Goal: Task Accomplishment & Management: Manage account settings

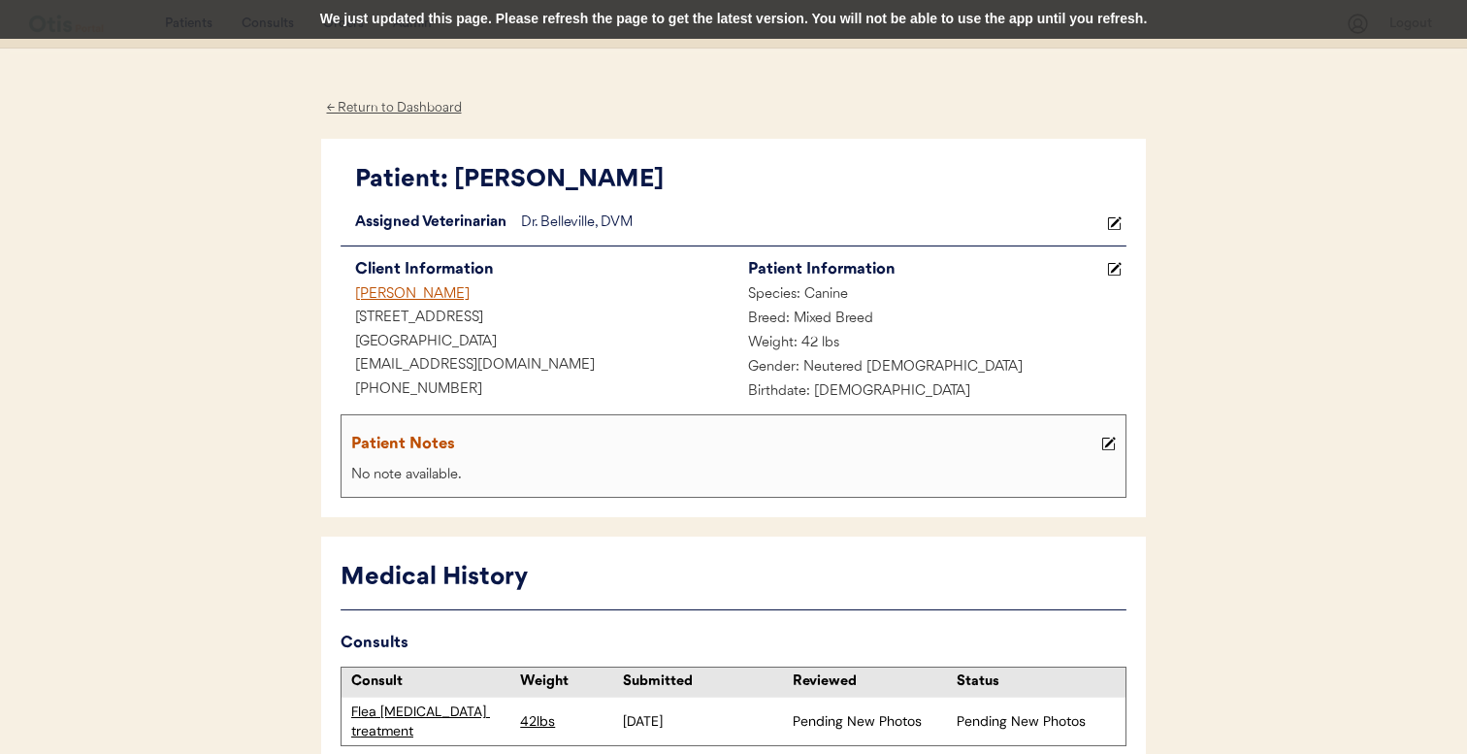
click at [575, 8] on div "We just updated this page. Please refresh the page to get the latest version. Y…" at bounding box center [733, 19] width 1467 height 39
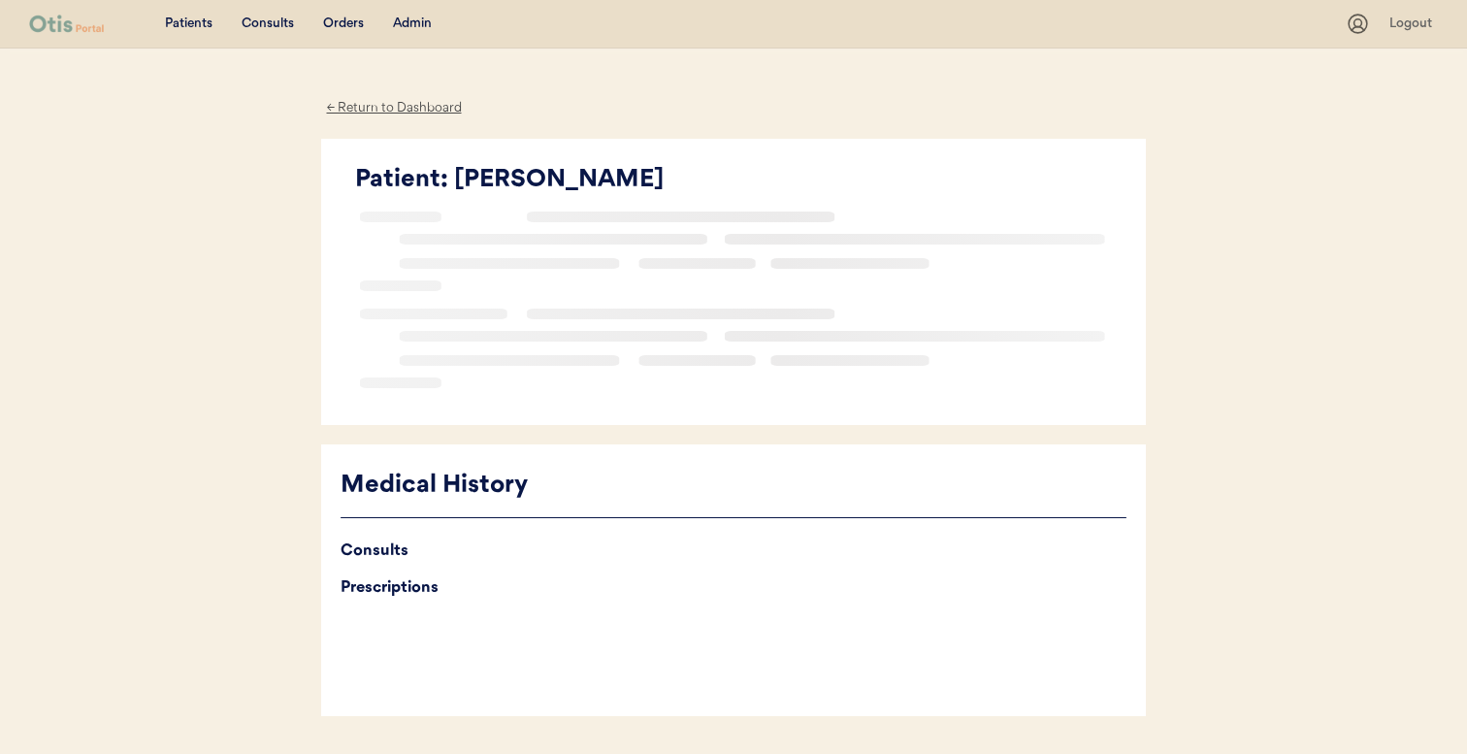
click at [407, 22] on div "Admin" at bounding box center [412, 24] width 39 height 19
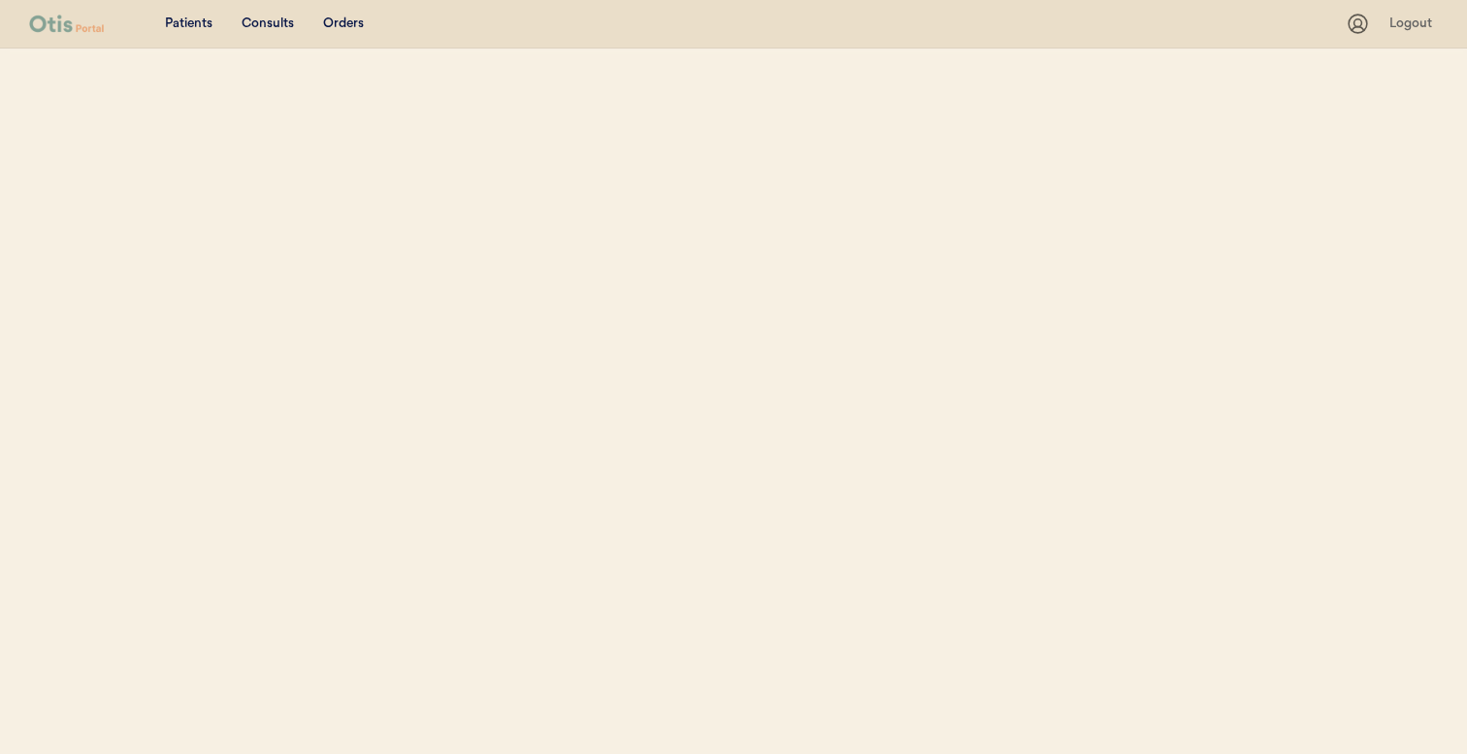
select select ""Name""
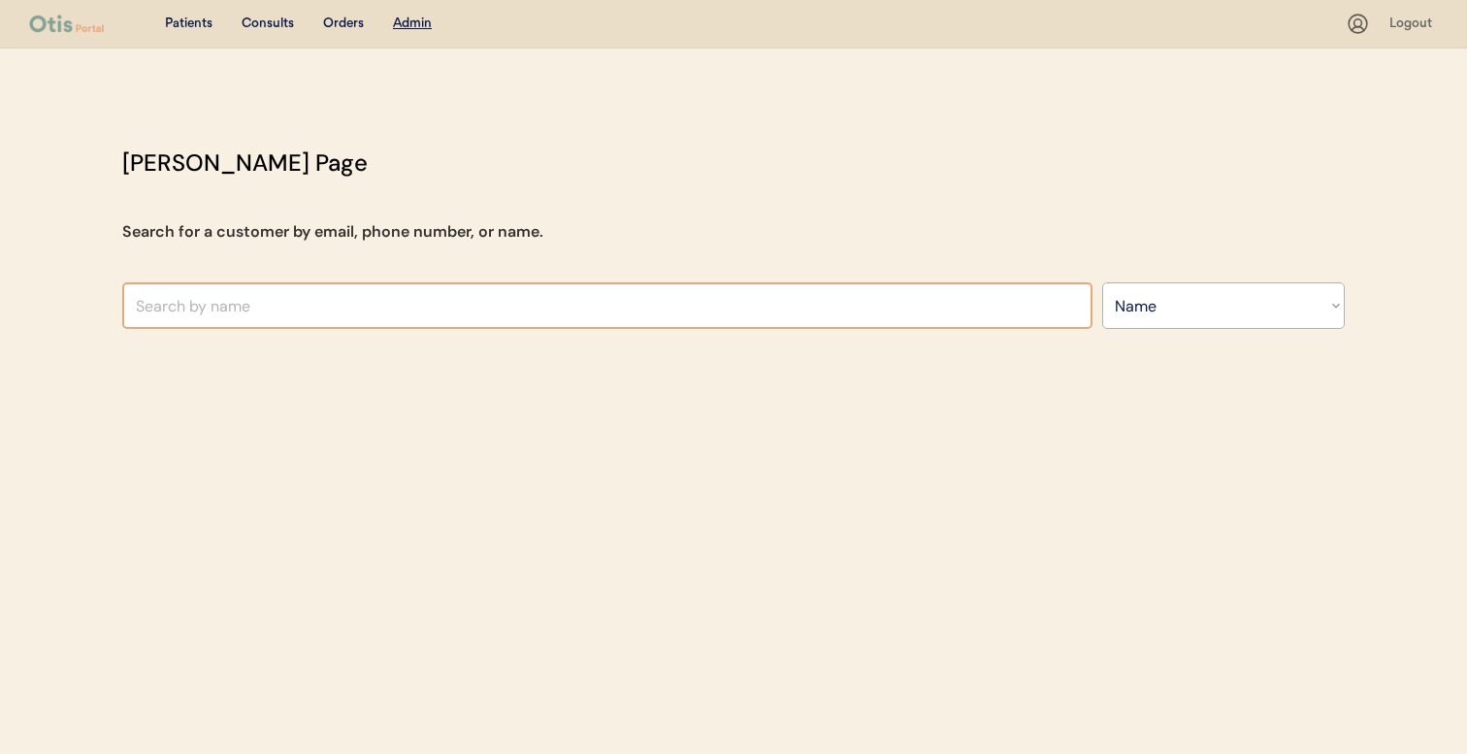
click at [534, 306] on input "text" at bounding box center [607, 305] width 970 height 47
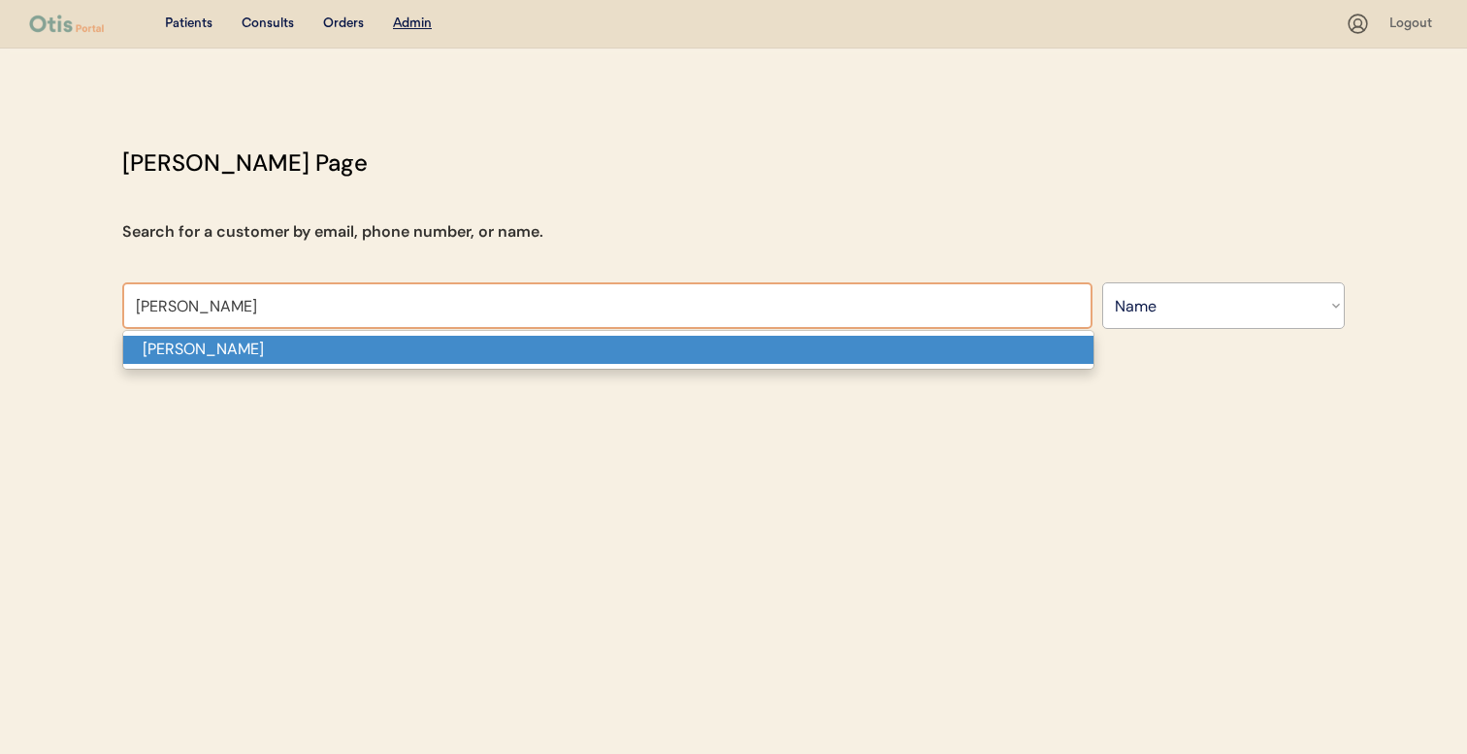
click at [552, 346] on p "[PERSON_NAME]" at bounding box center [608, 350] width 970 height 28
type input "Betty L Fowler"
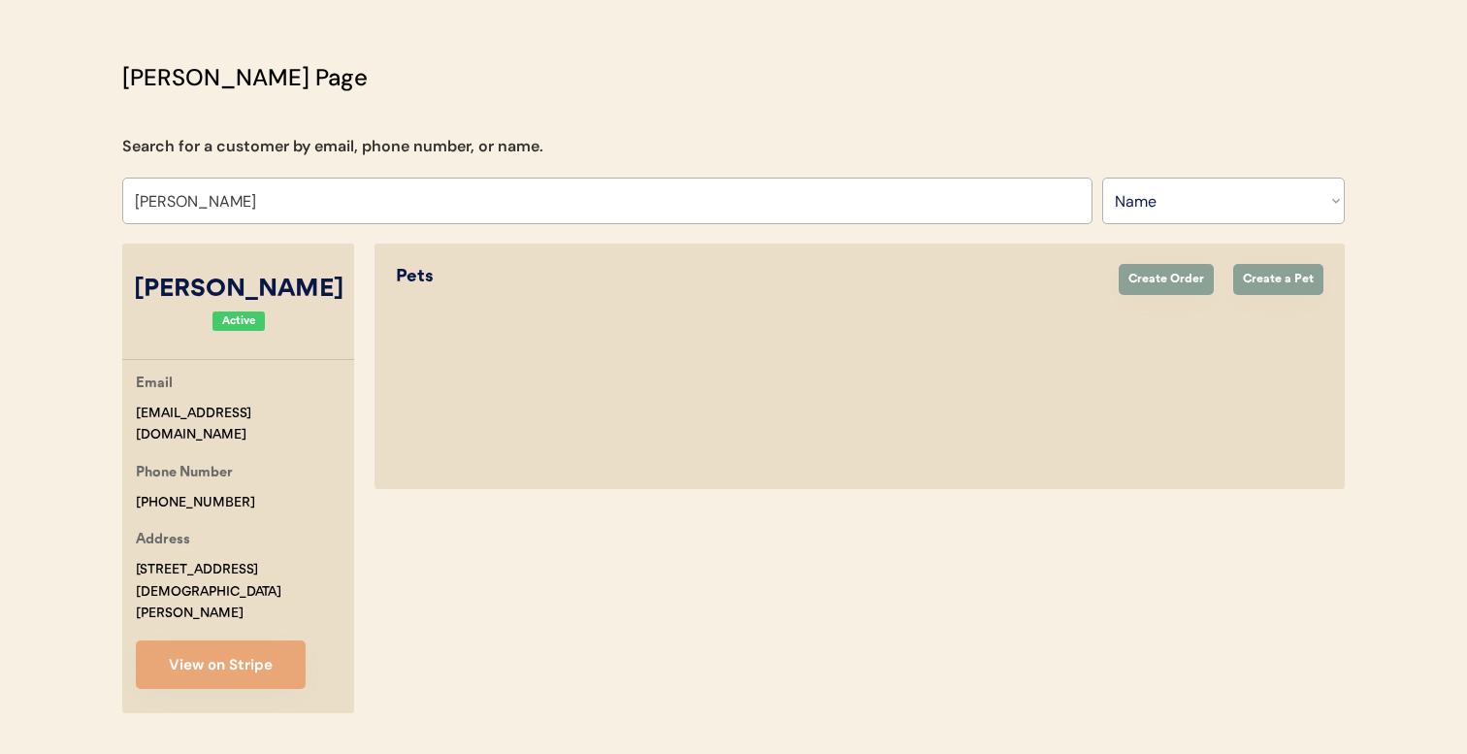
select select "true"
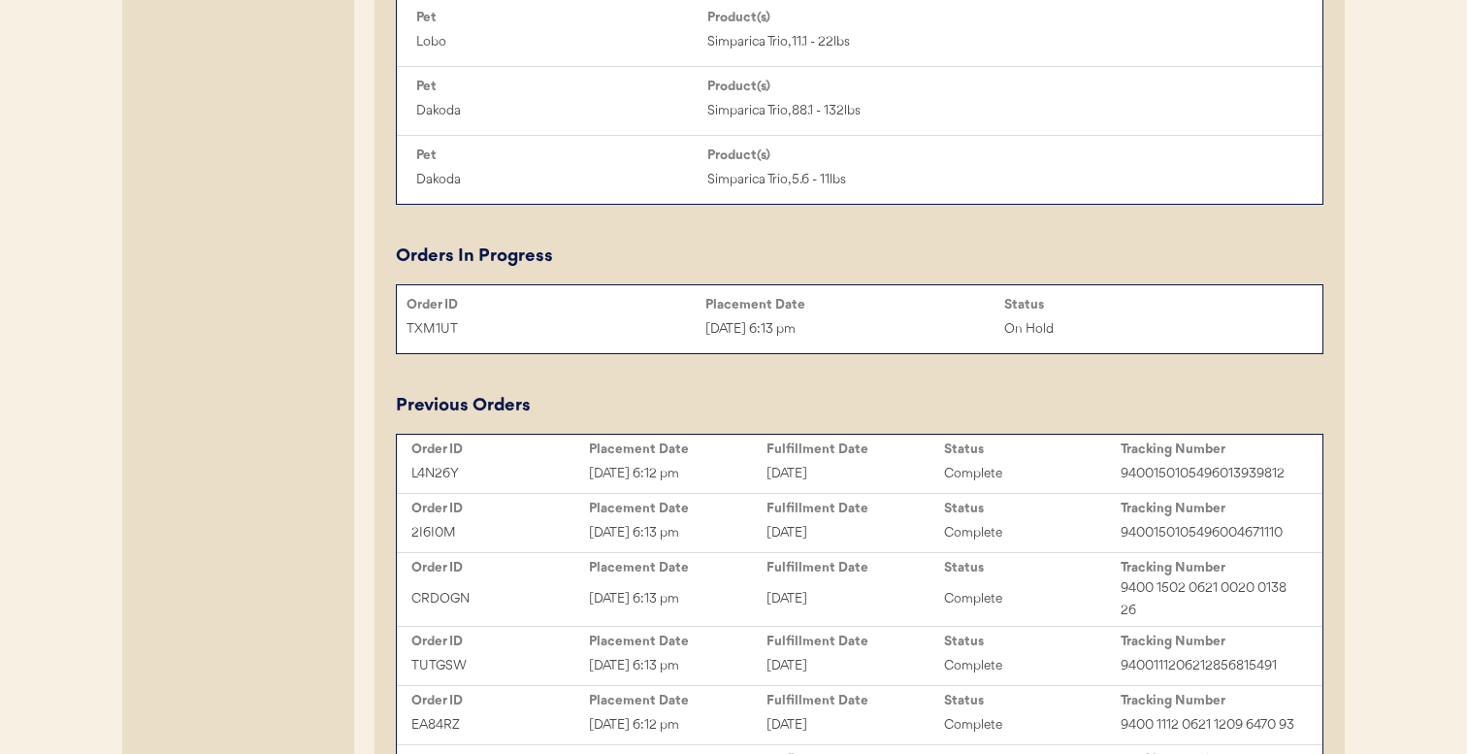
scroll to position [1324, 0]
type input "Betty L Fowler"
click at [556, 339] on div "TXM1UT" at bounding box center [556, 329] width 299 height 22
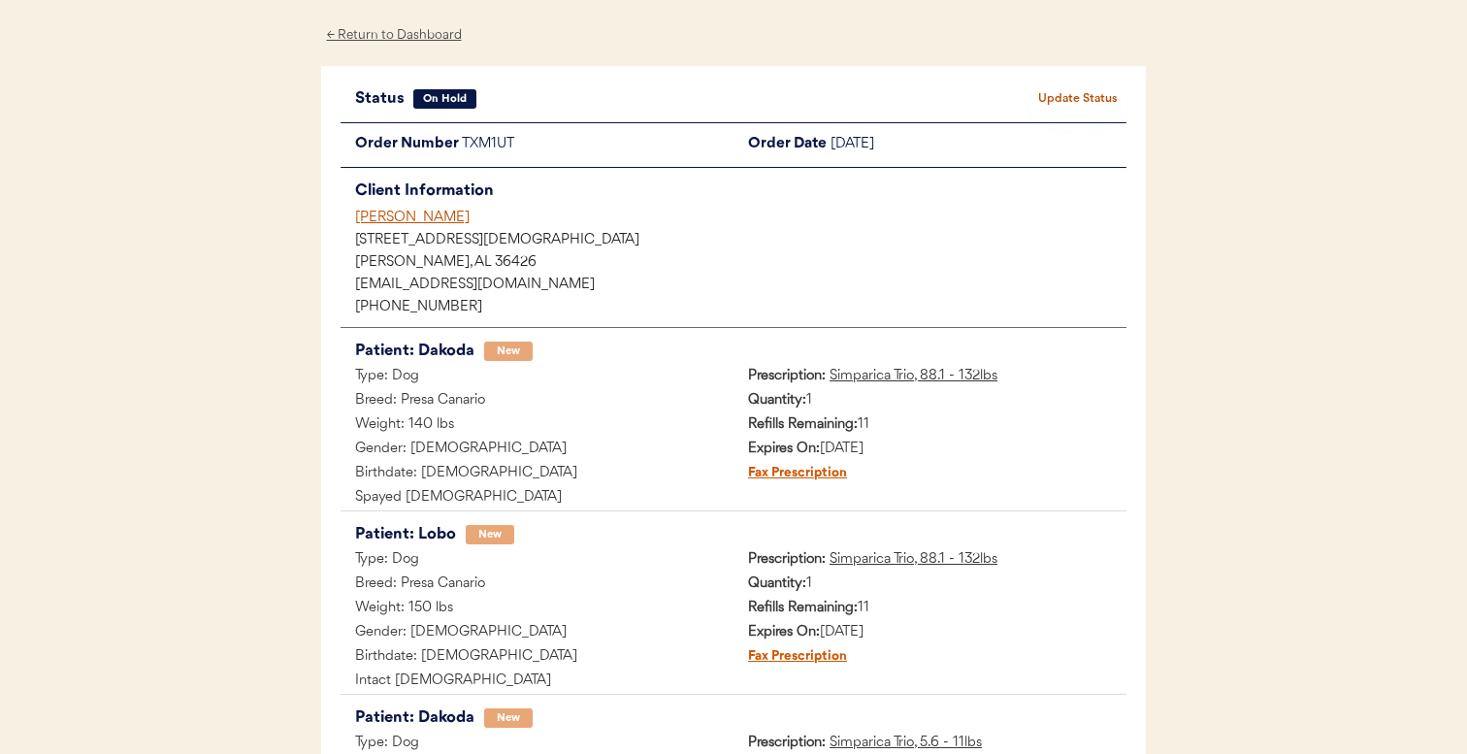
scroll to position [62, 0]
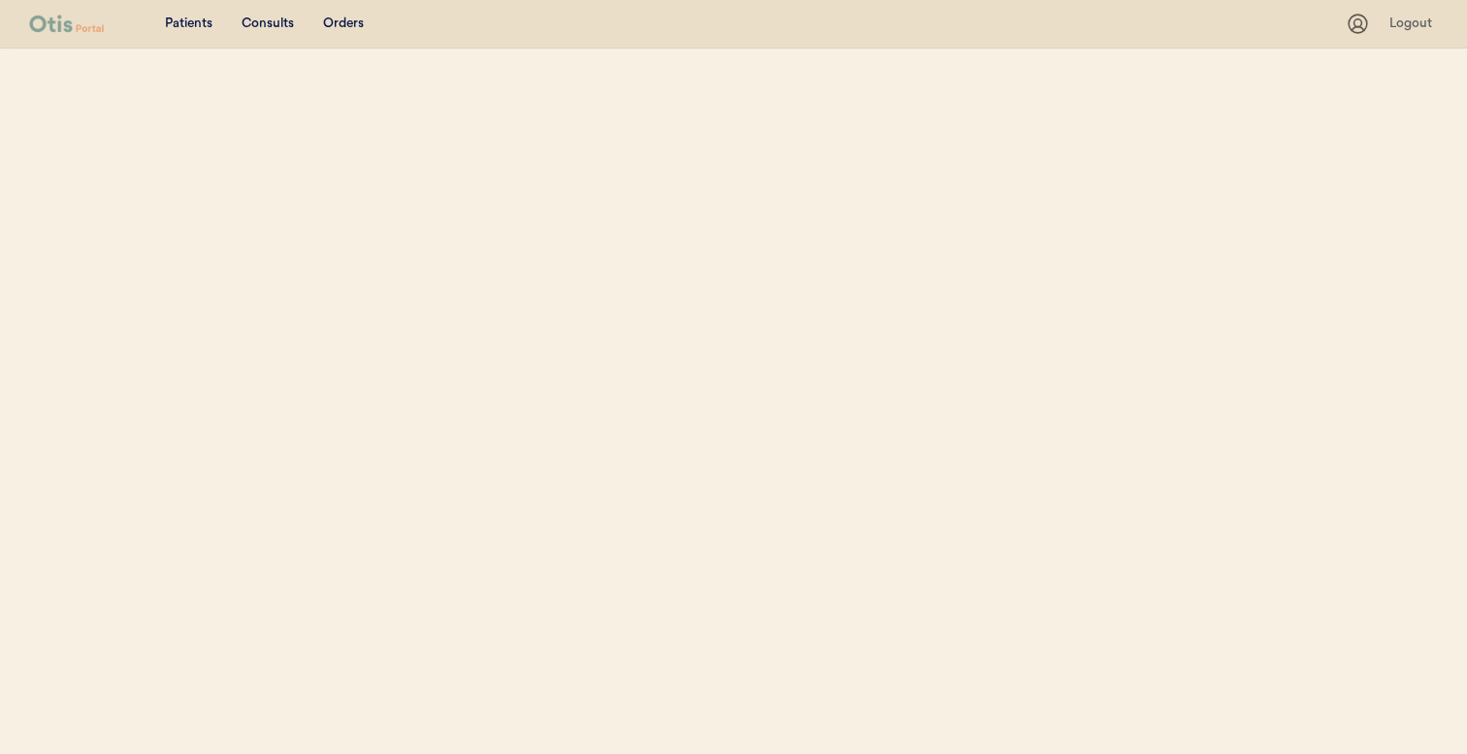
select select ""Name""
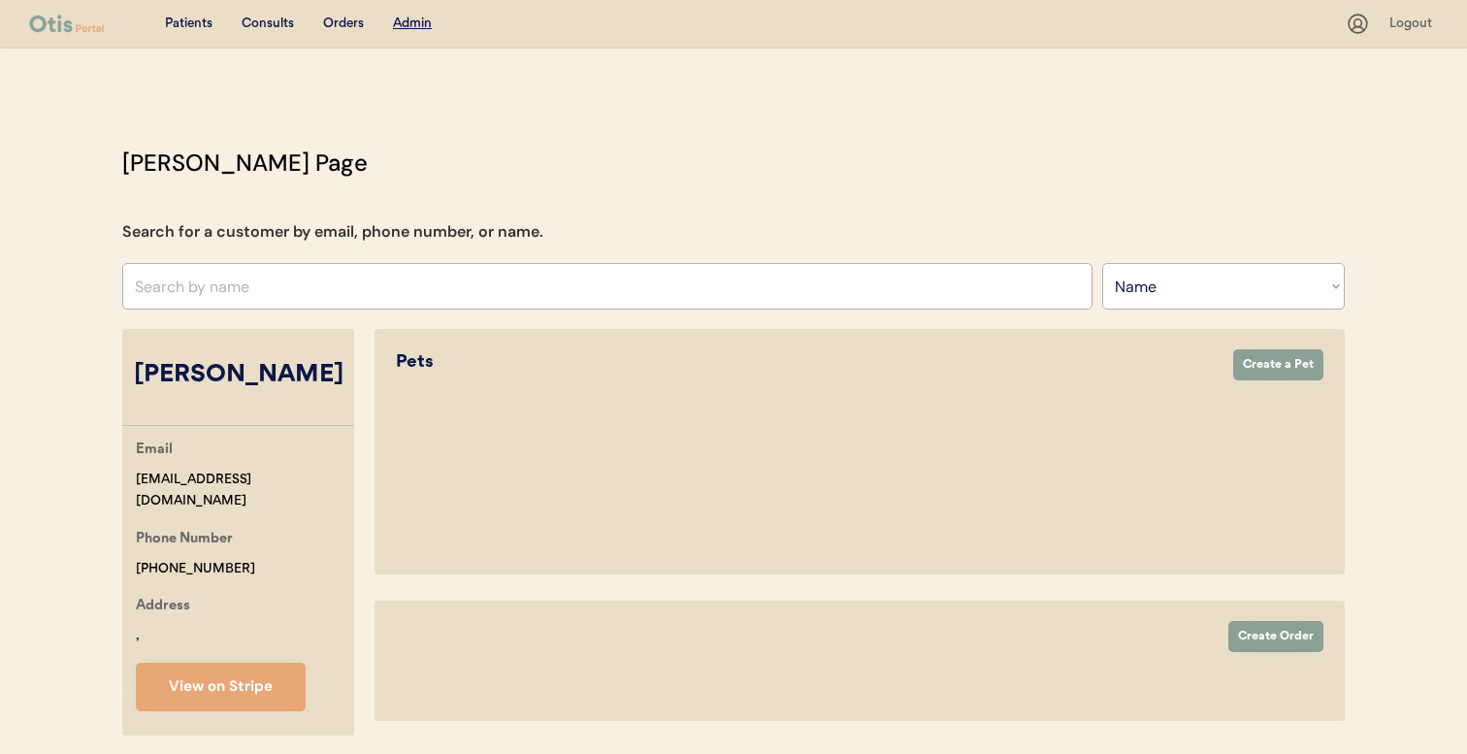
scroll to position [71, 0]
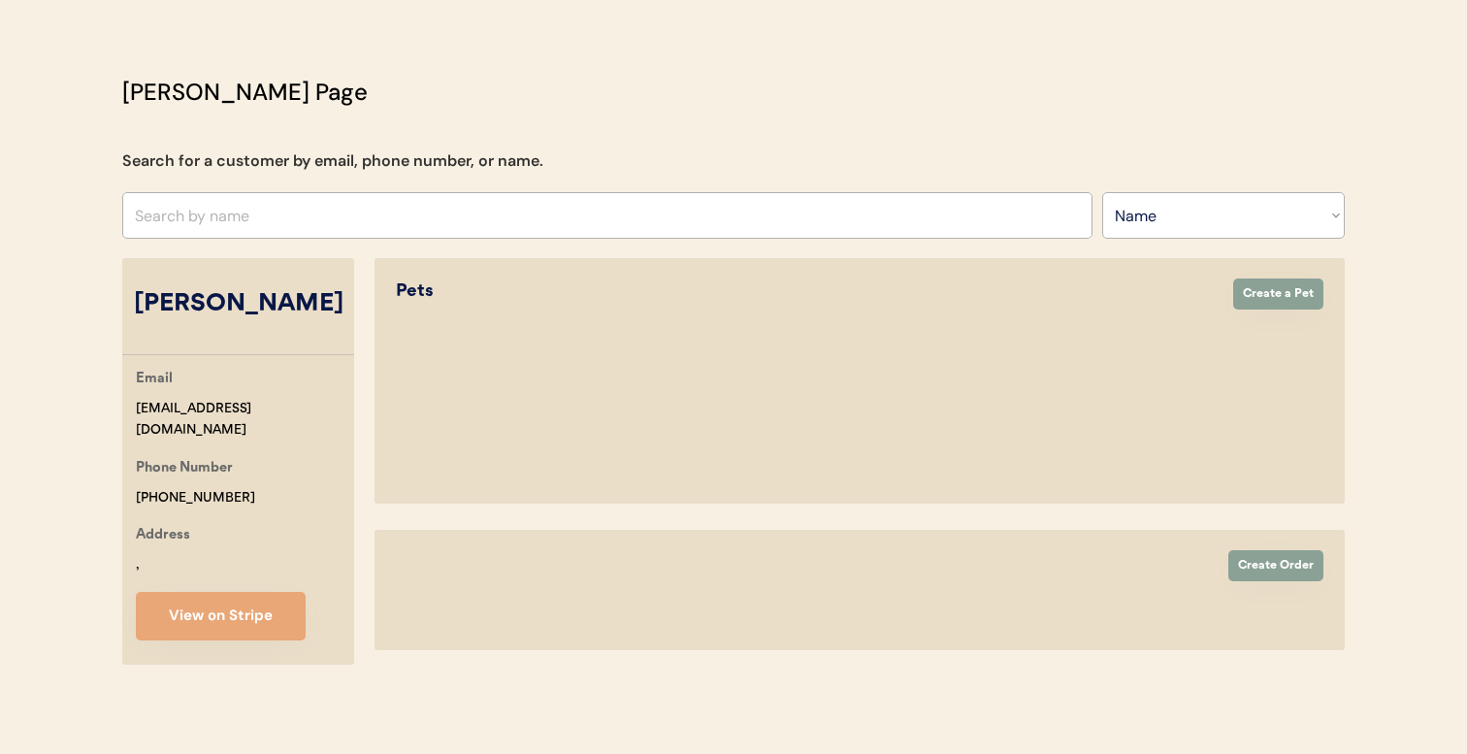
select select "true"
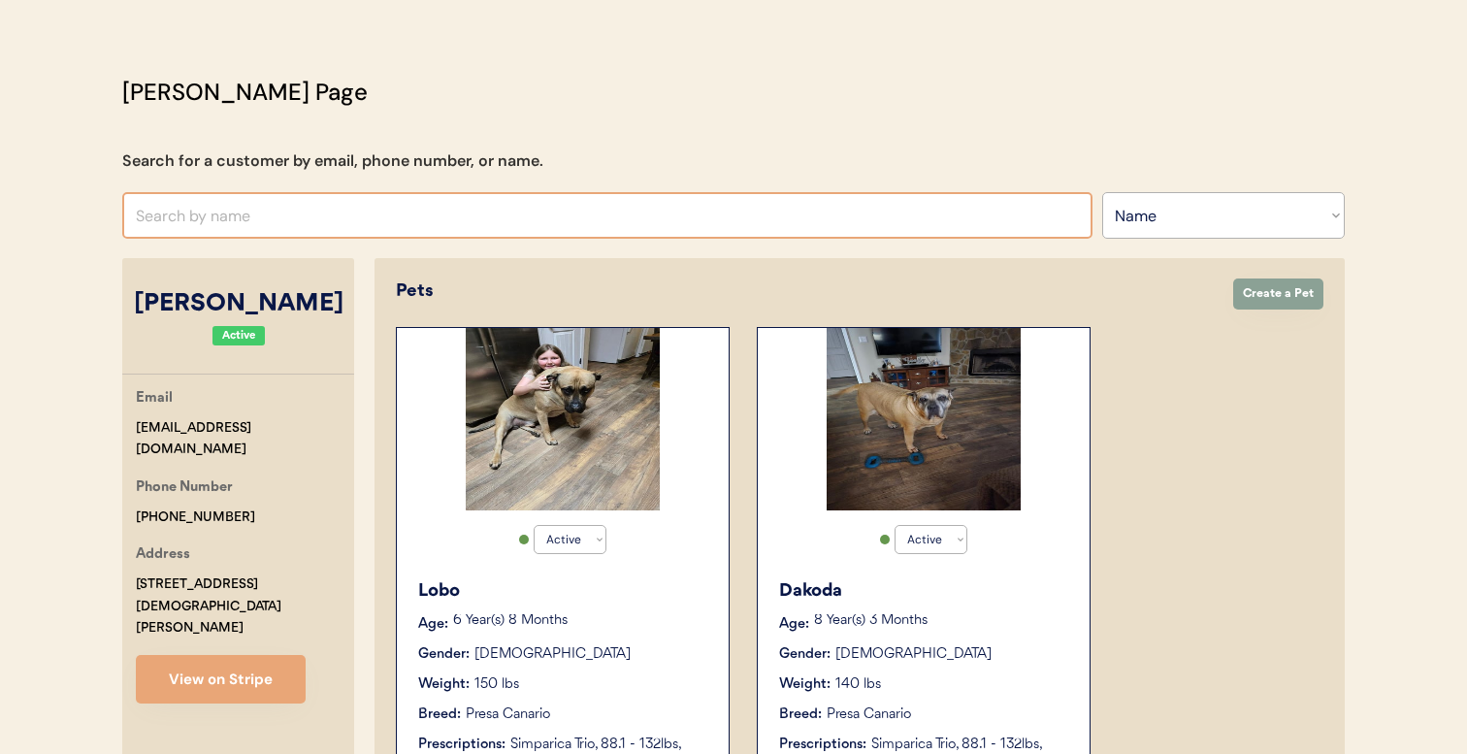
click at [383, 219] on input "text" at bounding box center [607, 215] width 970 height 47
type input "greta"
type input "greta Kleckner"
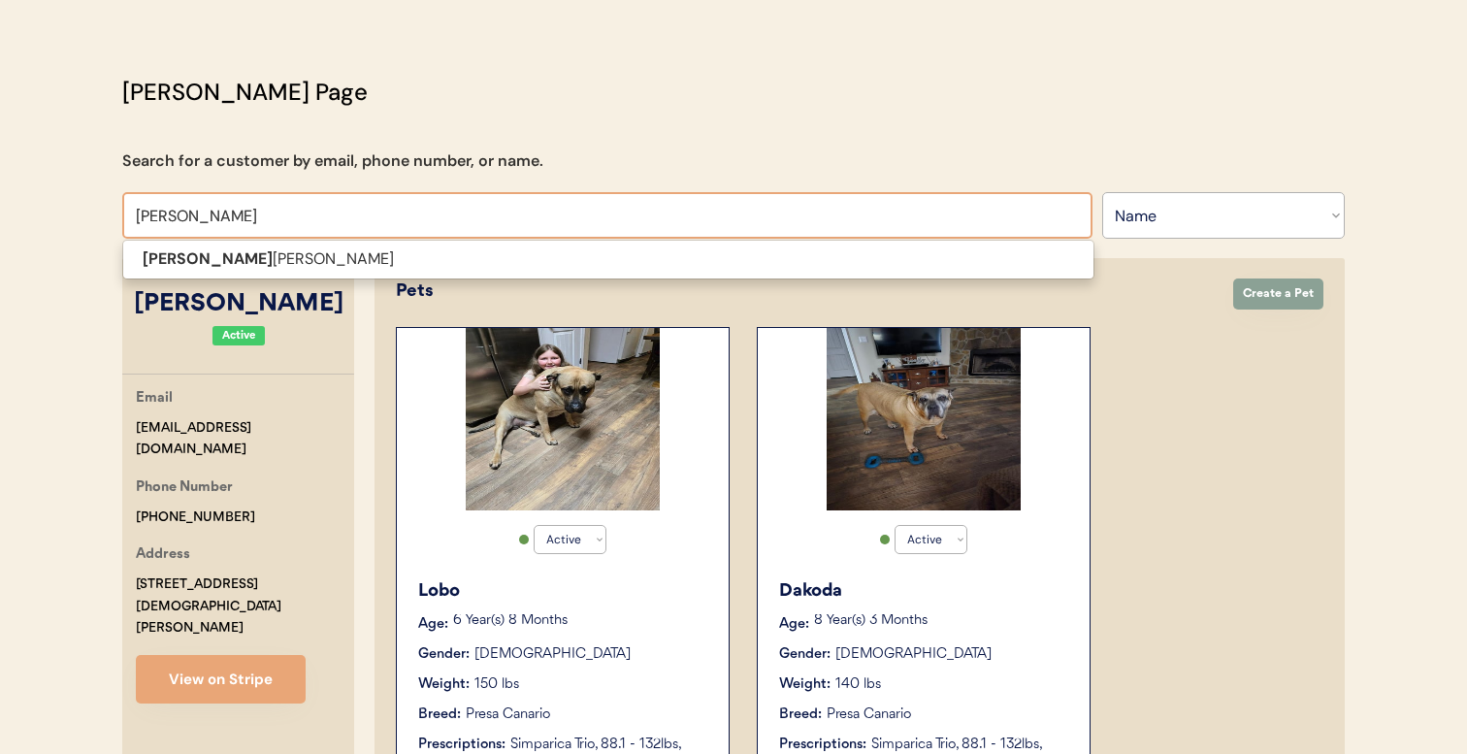
click at [369, 274] on span "Greta Kleckner" at bounding box center [608, 260] width 972 height 40
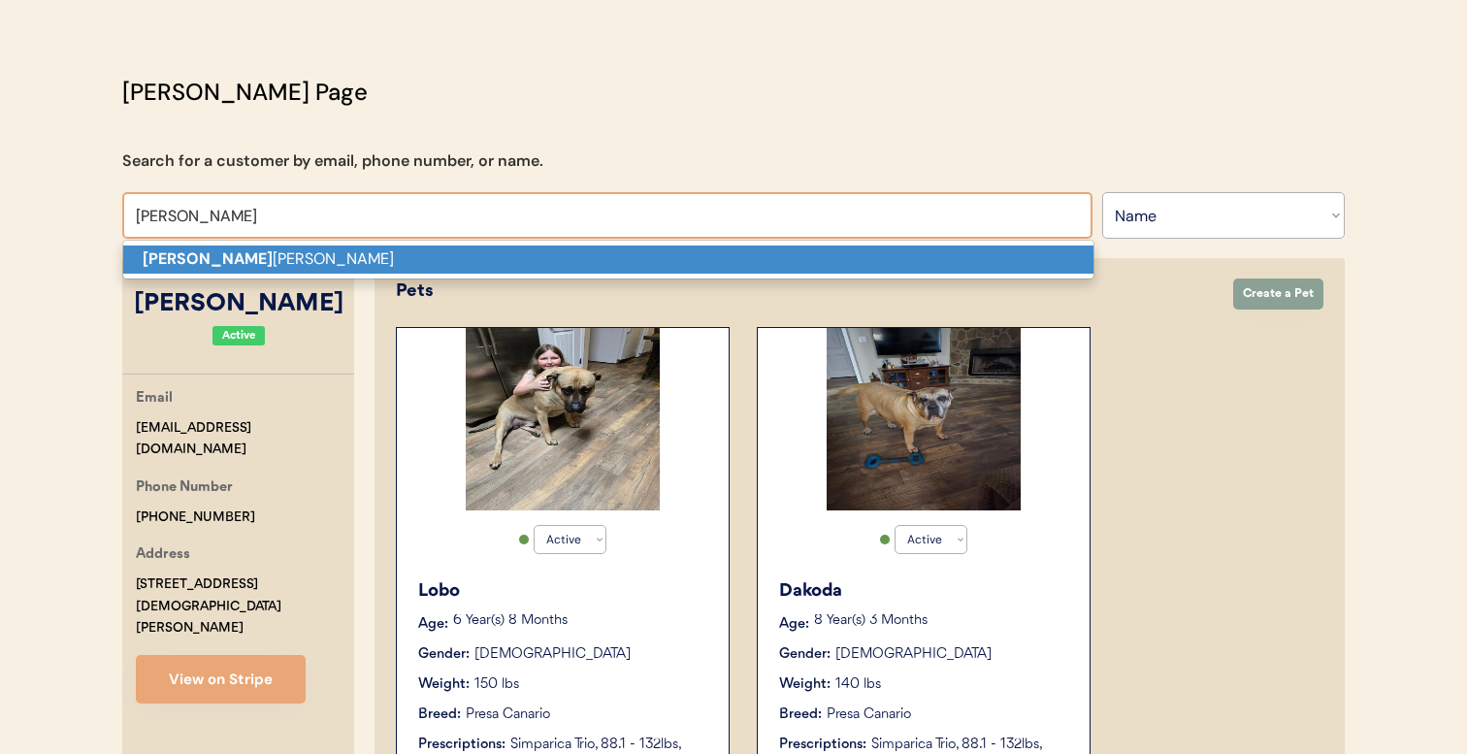
click at [210, 246] on p "Greta Kleckner" at bounding box center [608, 259] width 970 height 28
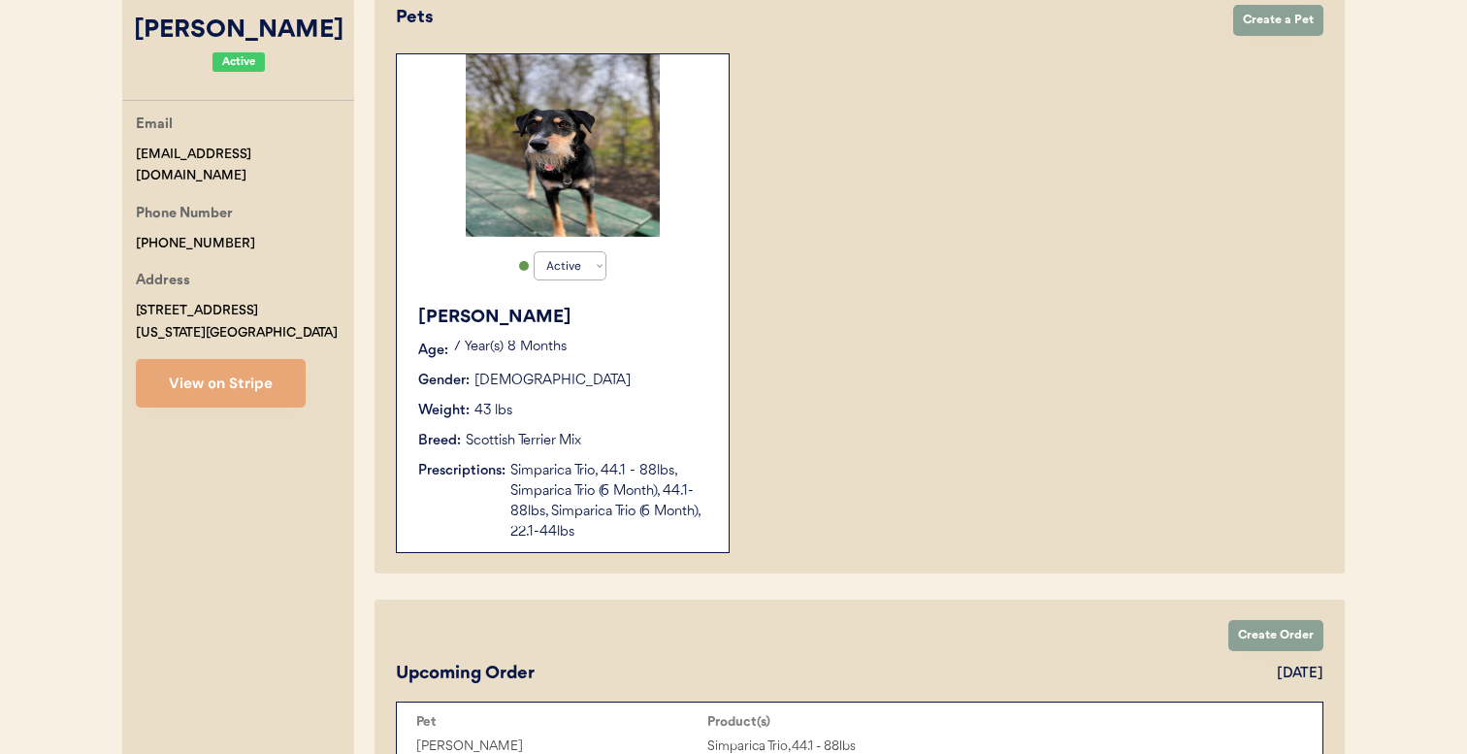
scroll to position [335, 0]
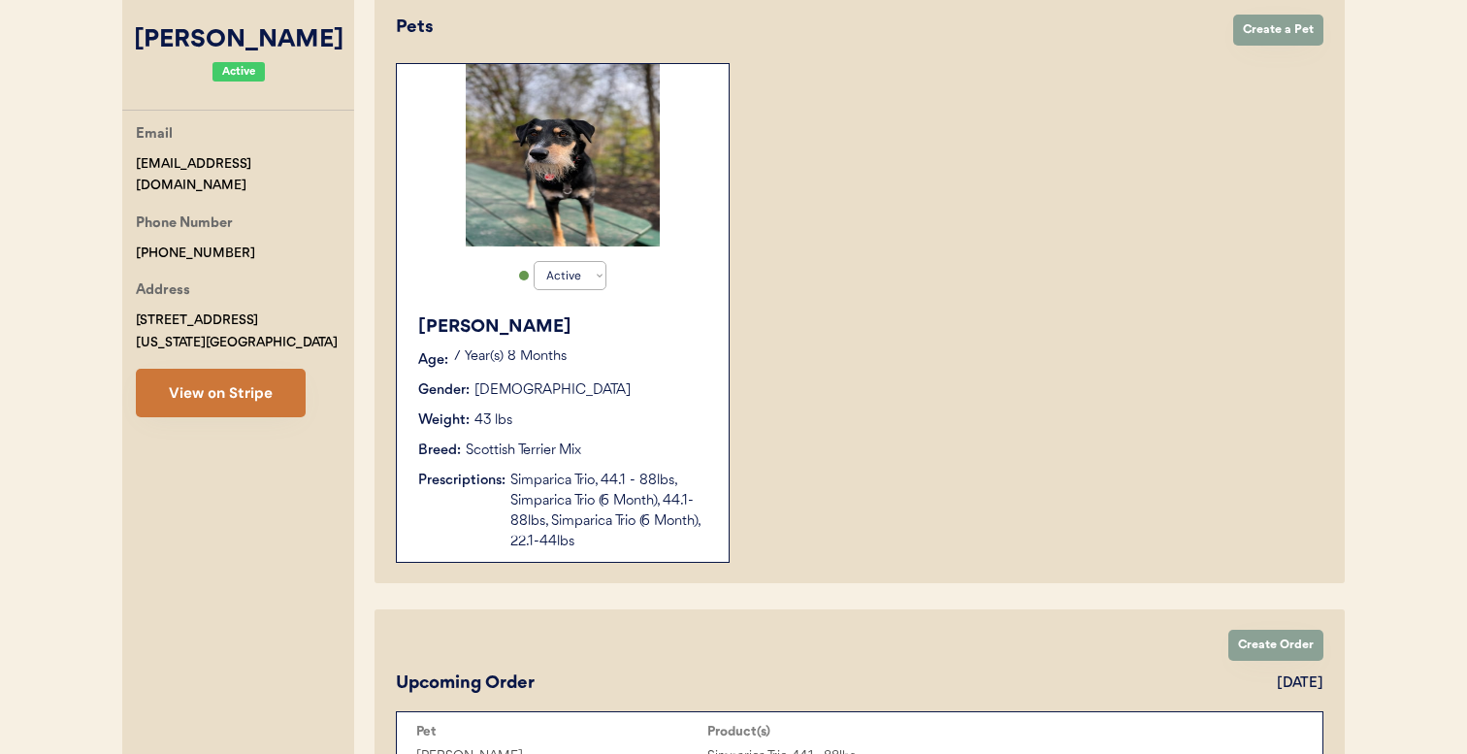
type input "Greta Kleckner"
click at [254, 415] on button "View on Stripe" at bounding box center [221, 393] width 170 height 49
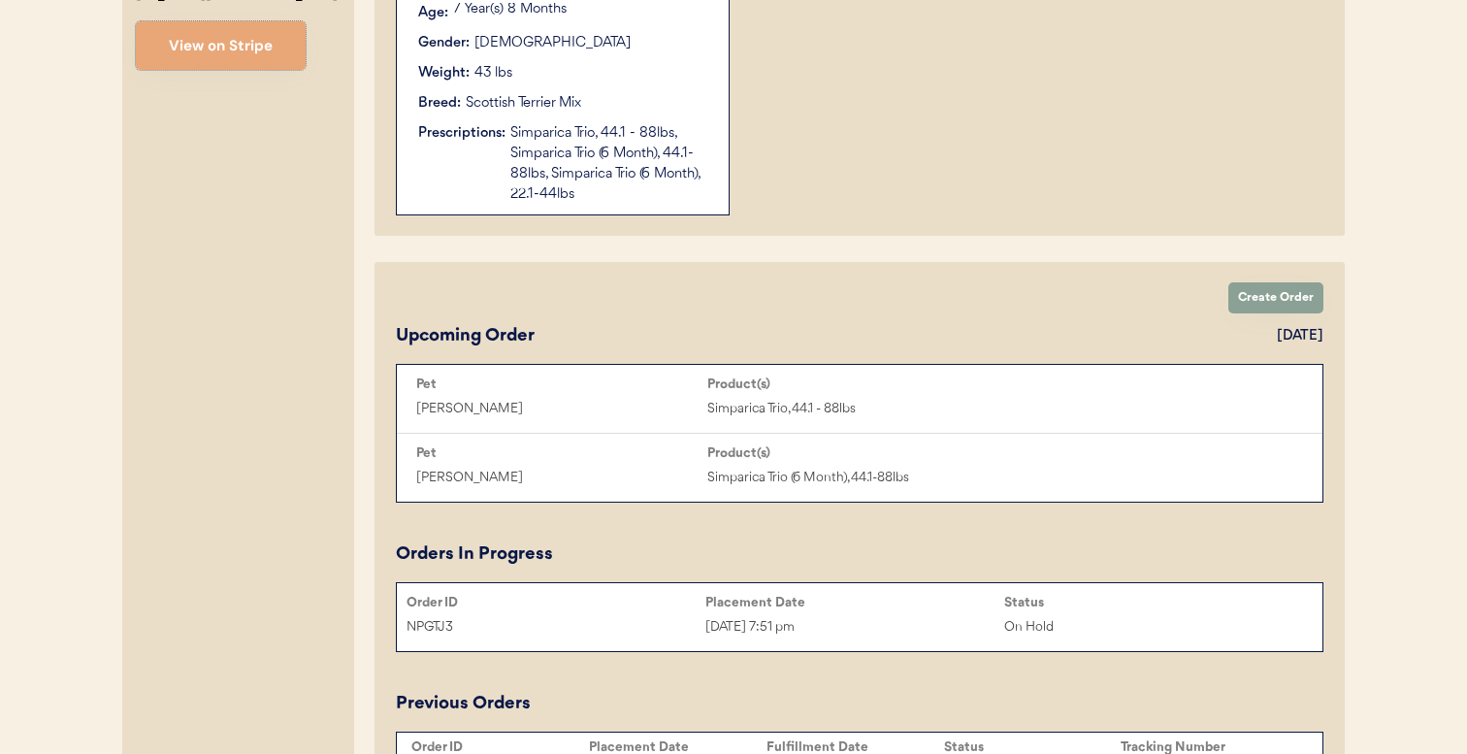
scroll to position [721, 0]
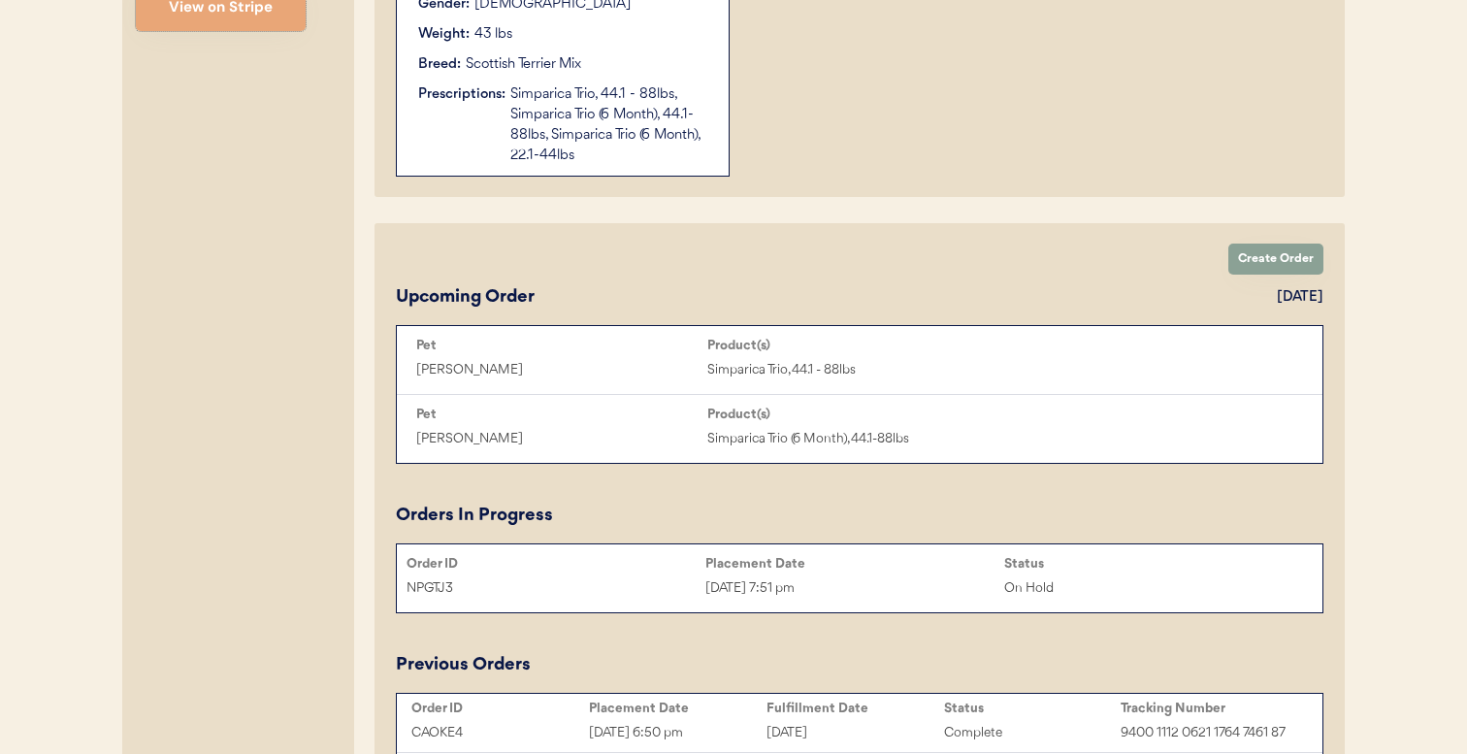
click at [652, 573] on div "NPGTJ3 Aug 16, 2025 7:51 pm On Hold" at bounding box center [860, 587] width 926 height 29
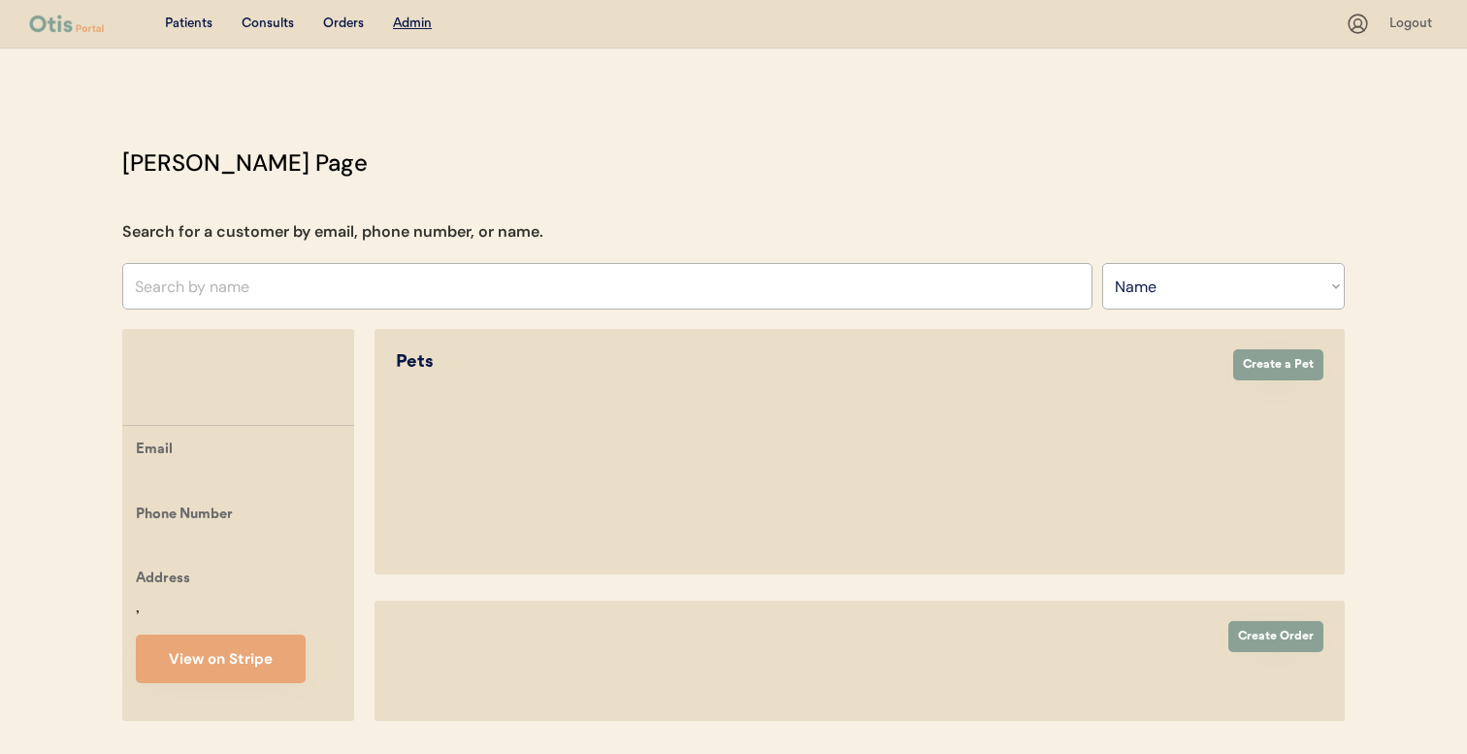
select select ""Name""
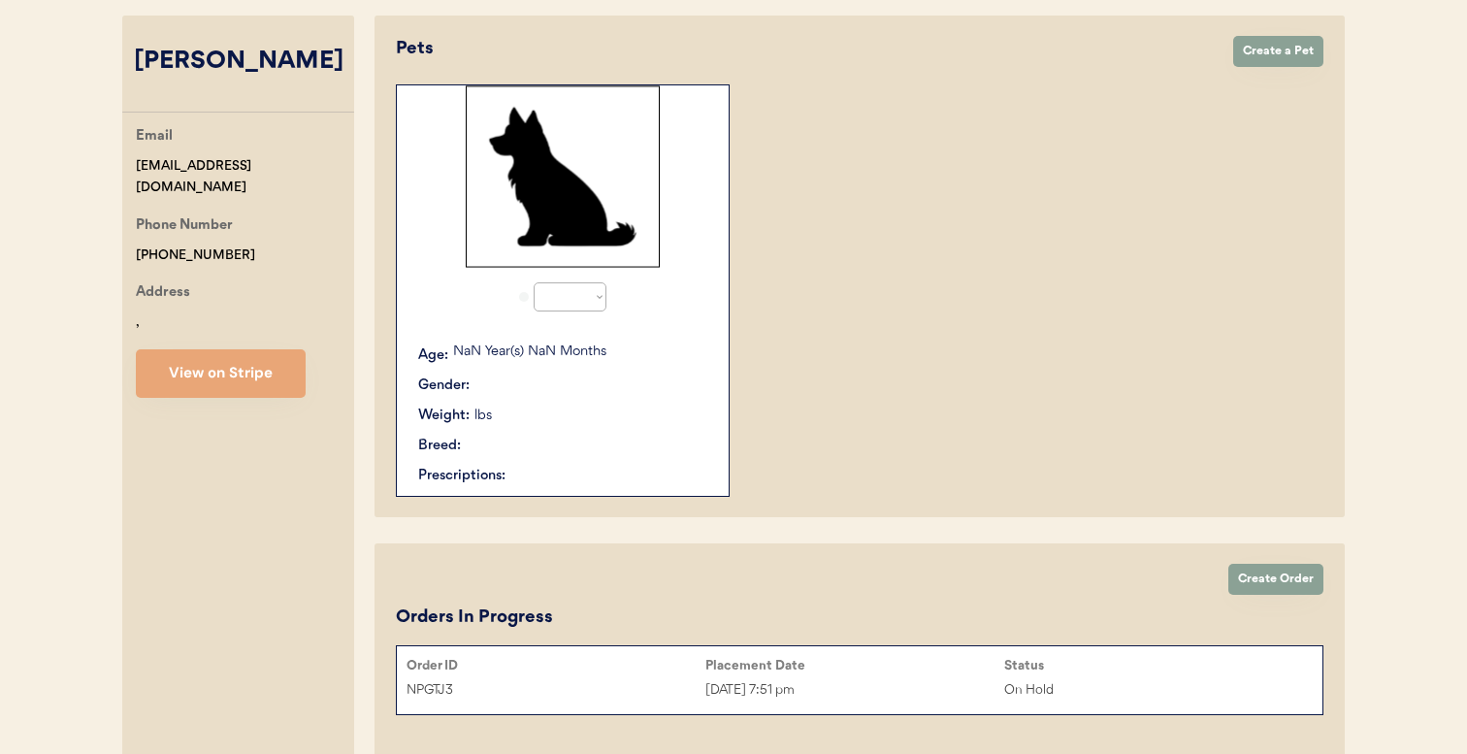
select select "true"
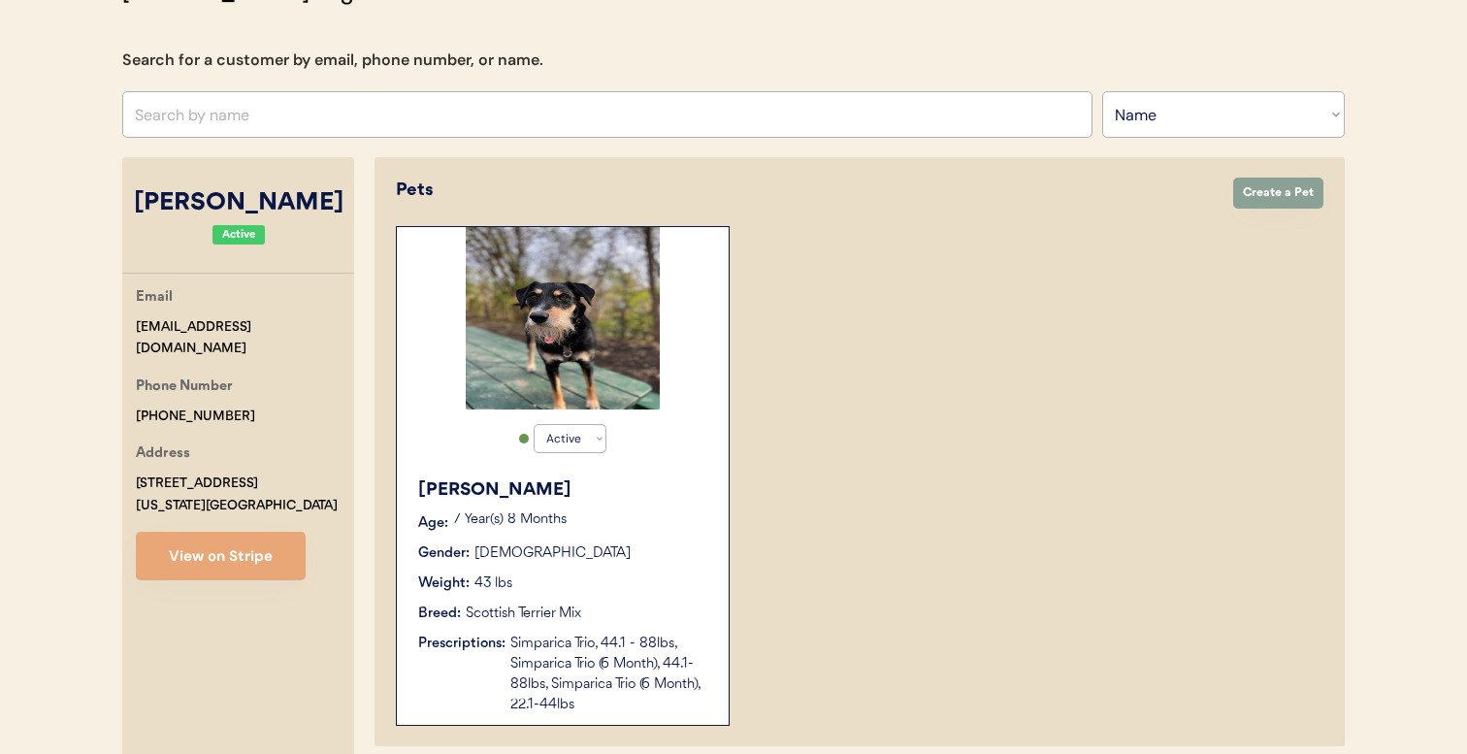
click at [329, 108] on input "text" at bounding box center [607, 115] width 970 height 47
type input "juliana"
type input "juliana Murphy"
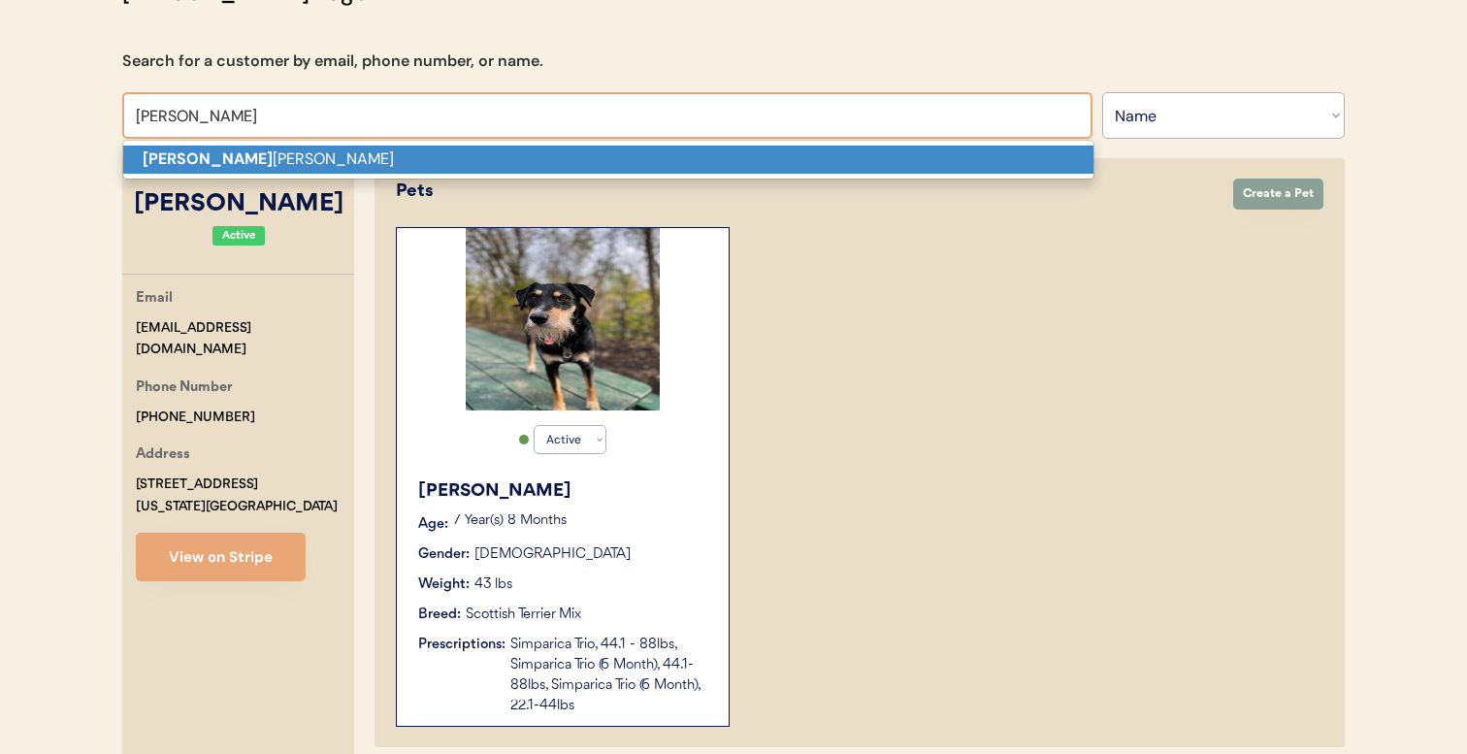
click at [336, 165] on p "Juliana Murphy" at bounding box center [608, 160] width 970 height 28
type input "Juliana Murphy"
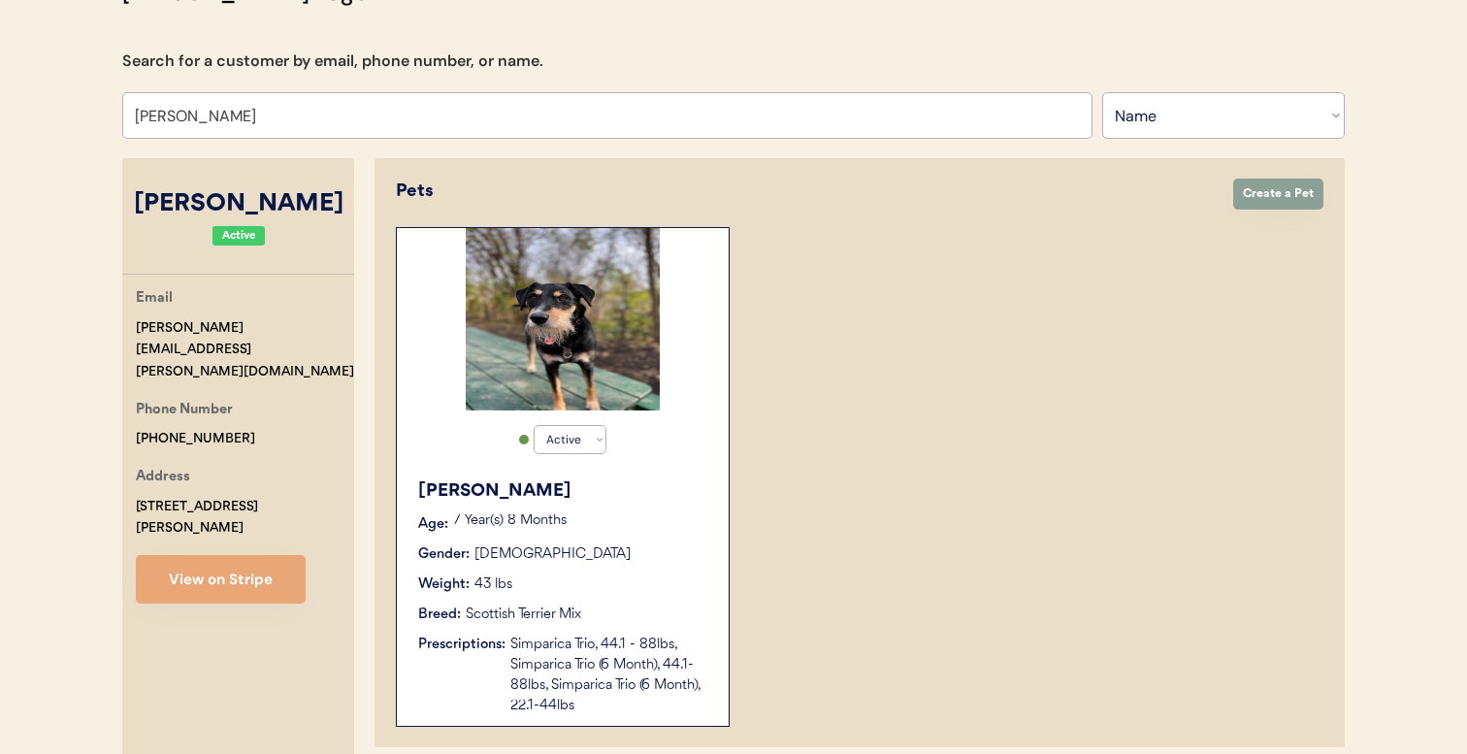
select select "true"
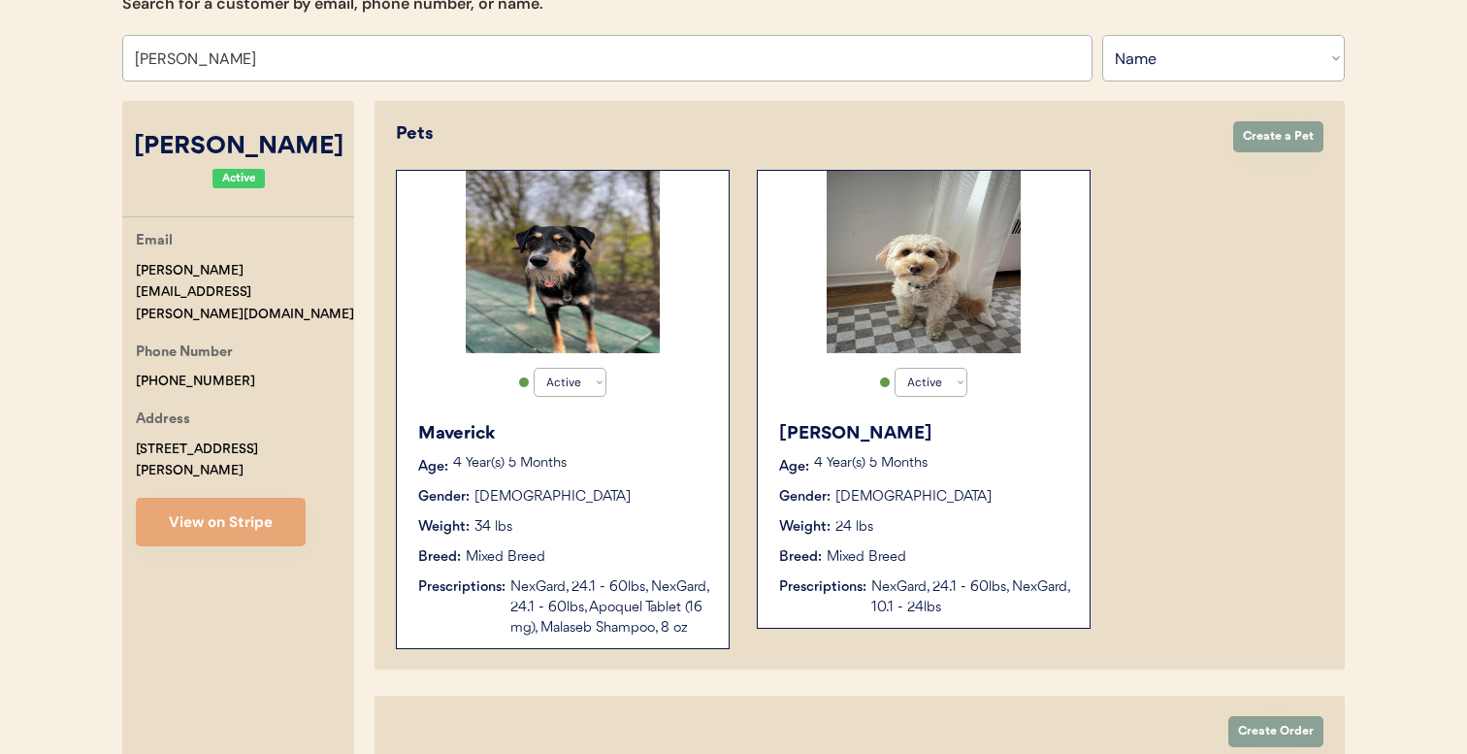
scroll to position [230, 0]
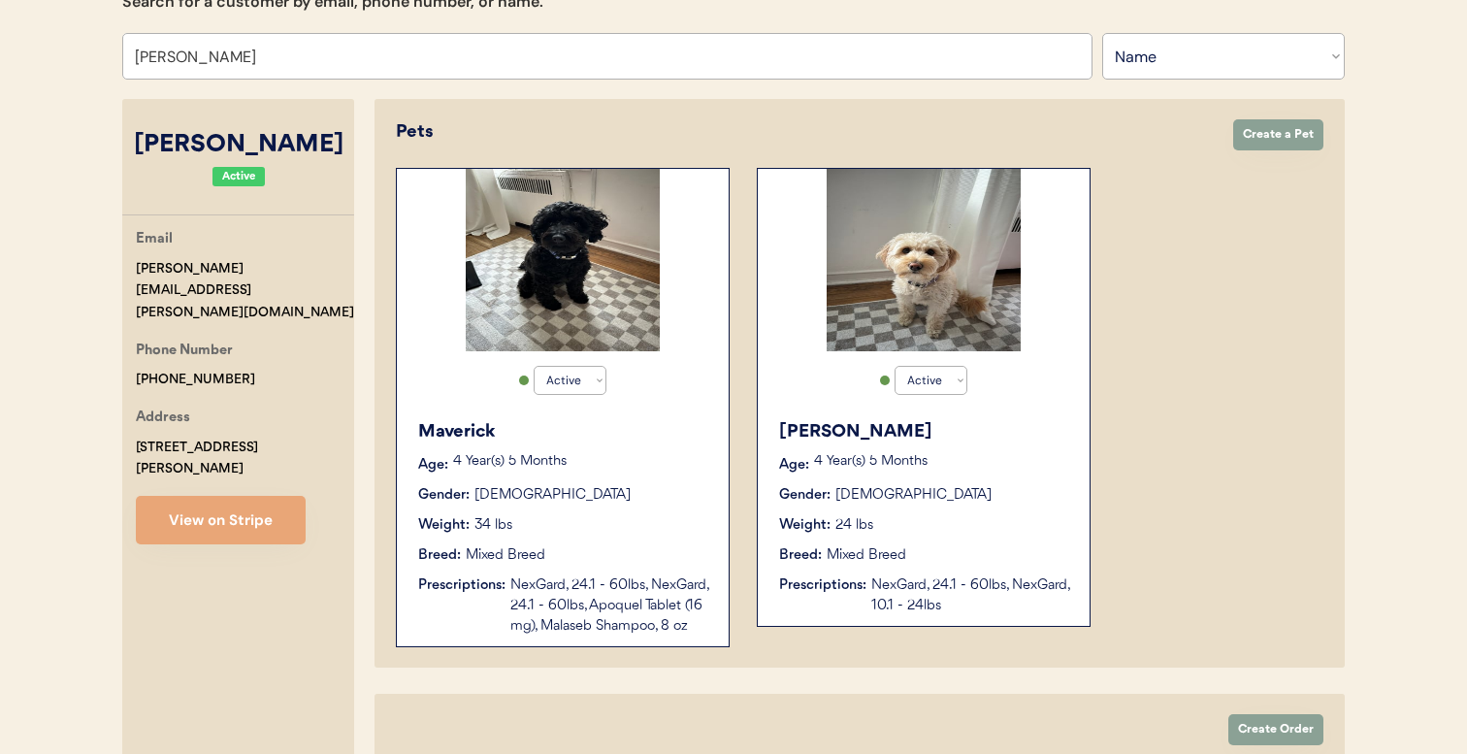
type input "Juliana Murphy"
click at [618, 504] on div "Gender: Male" at bounding box center [563, 495] width 291 height 20
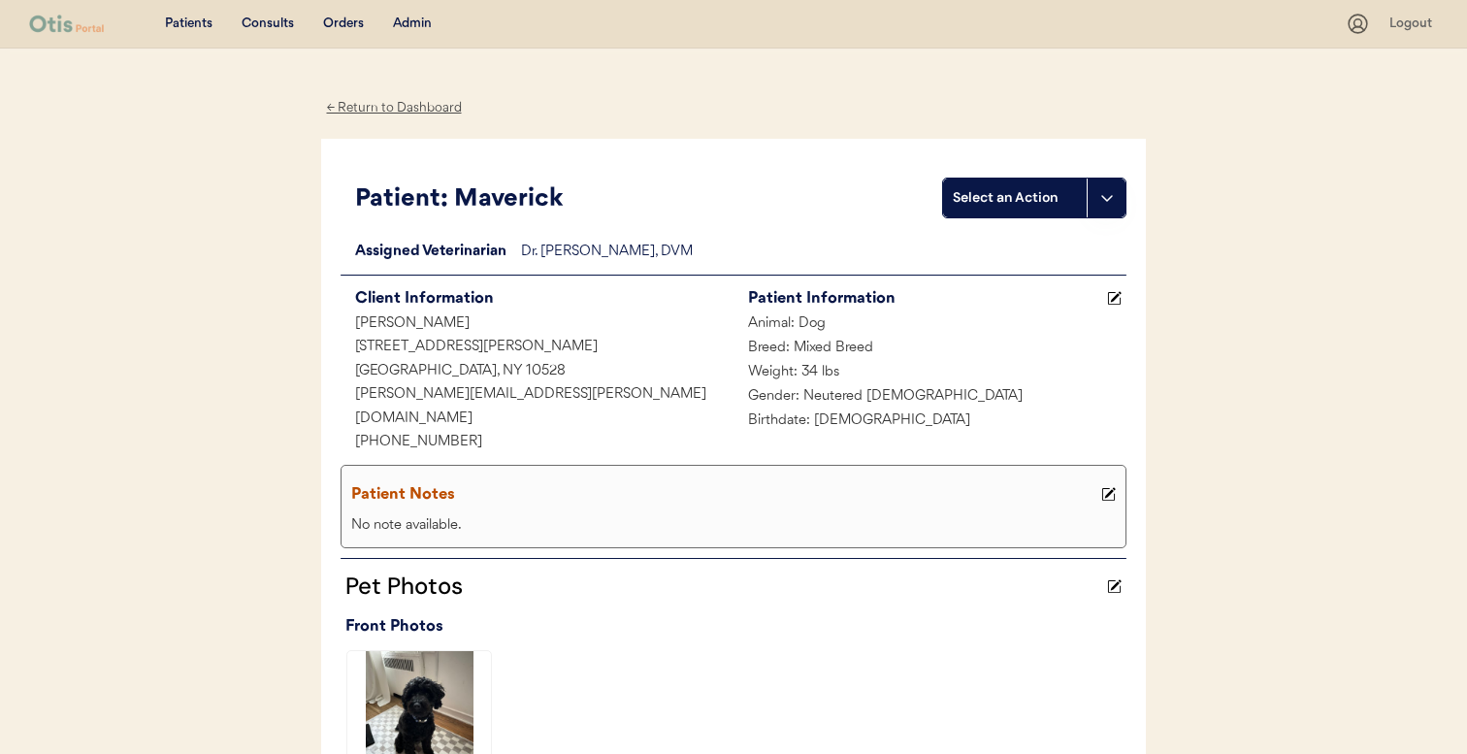
click at [418, 15] on div "Admin" at bounding box center [412, 24] width 39 height 19
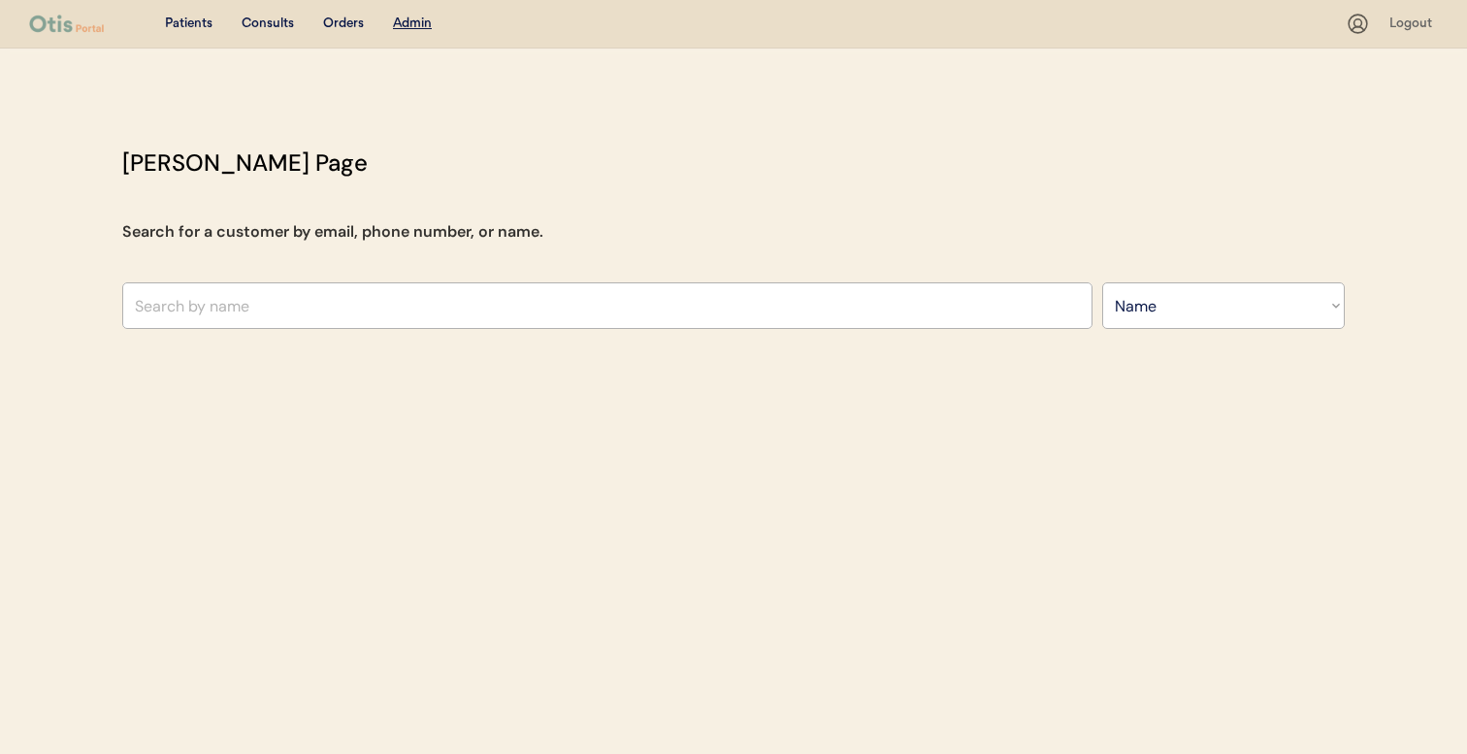
select select ""Name""
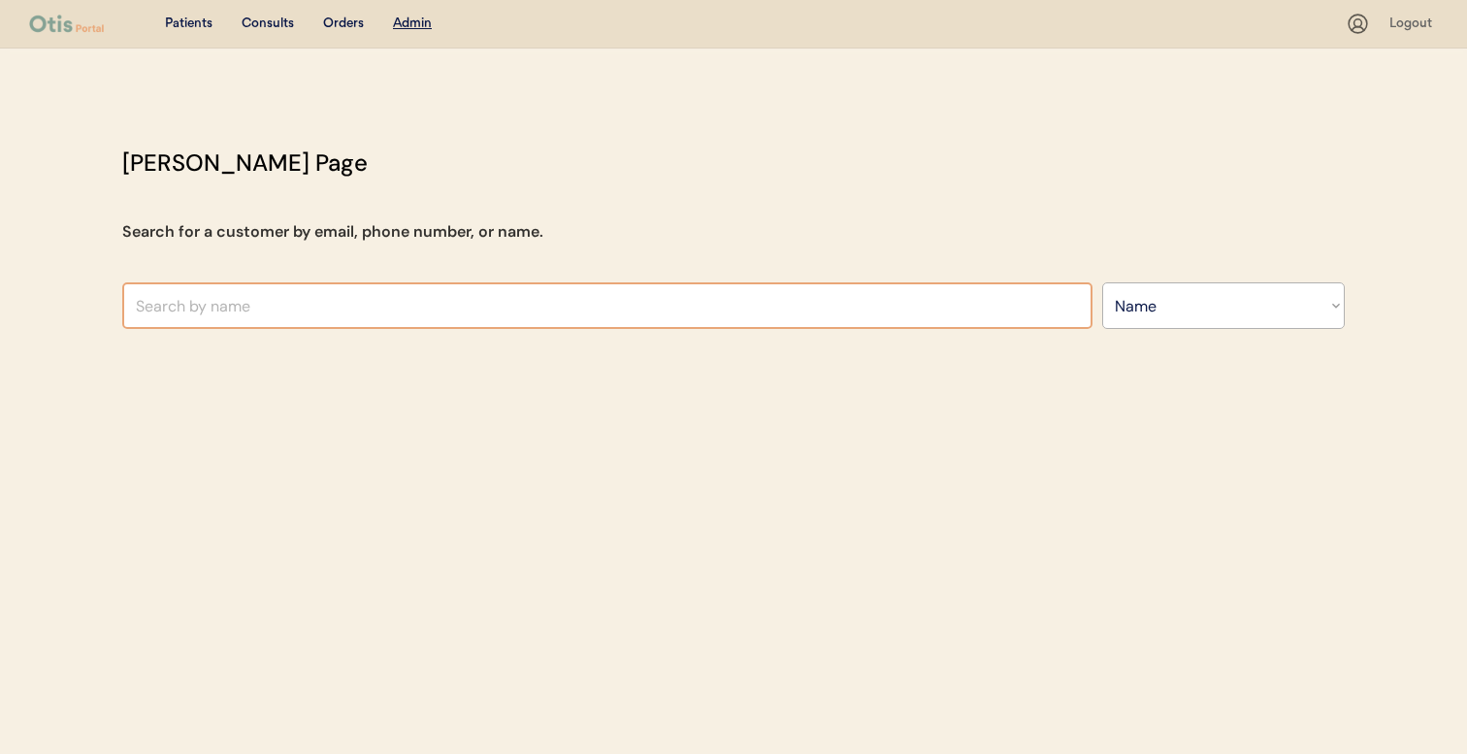
click at [604, 309] on input "text" at bounding box center [607, 305] width 970 height 47
type input "deb"
type input "[PERSON_NAME]"
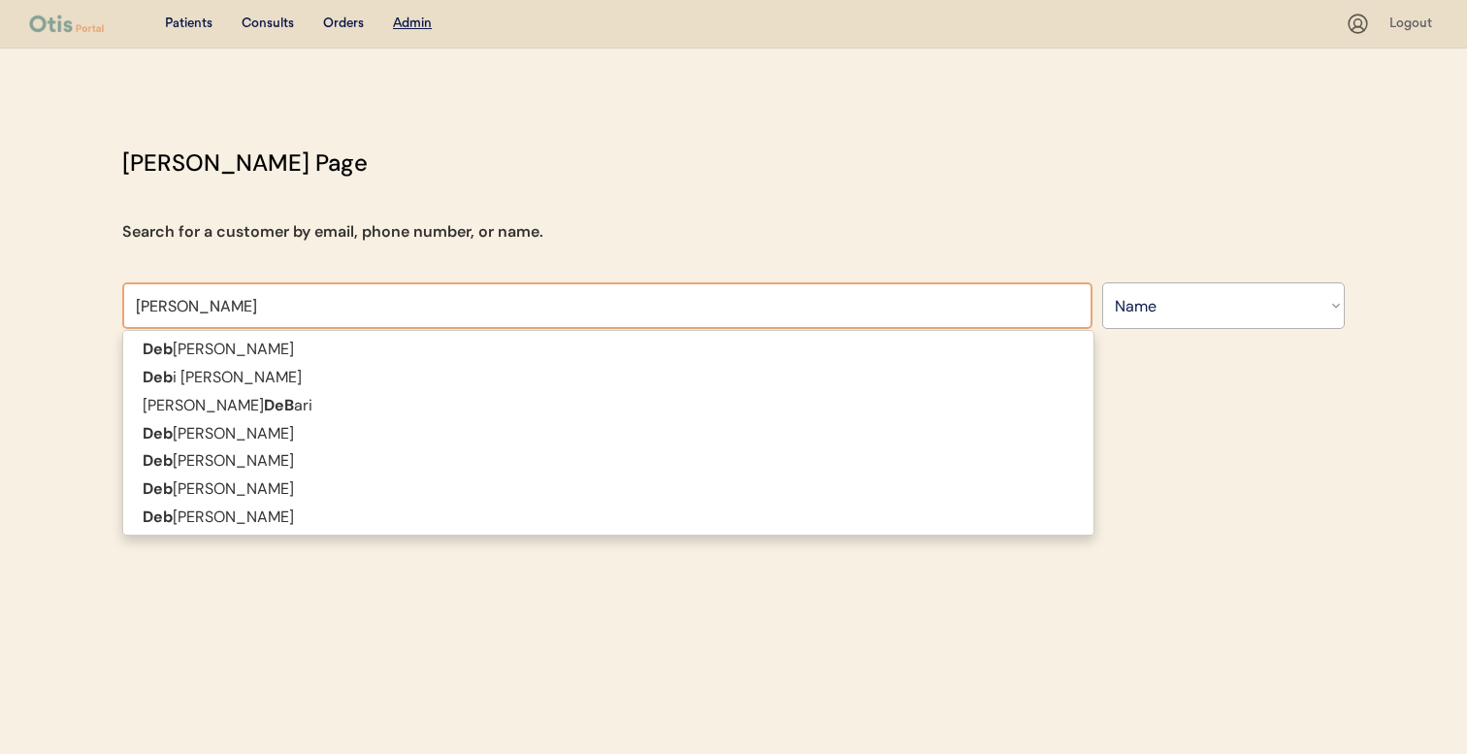
type input "[PERSON_NAME]"
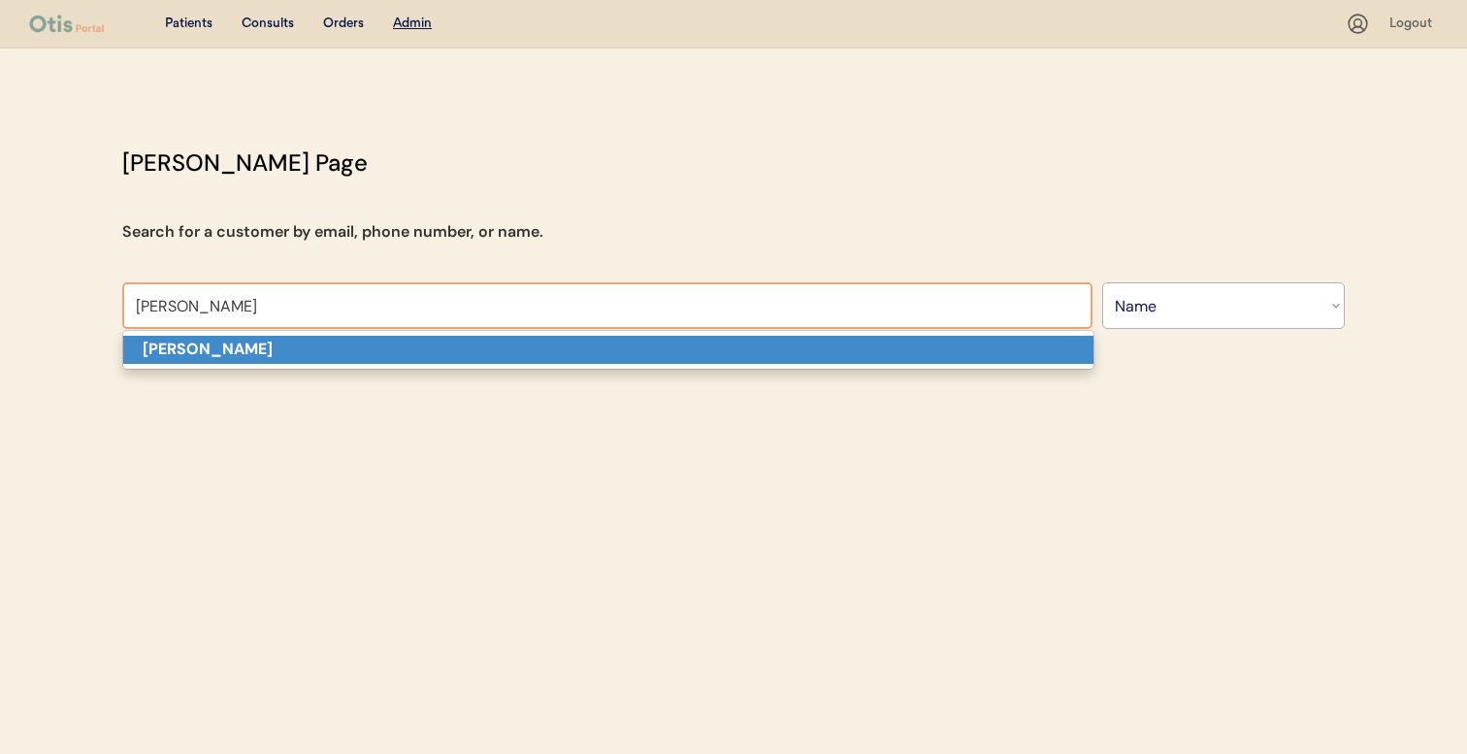
click at [581, 339] on p "[PERSON_NAME]" at bounding box center [608, 350] width 970 height 28
type input "[PERSON_NAME]"
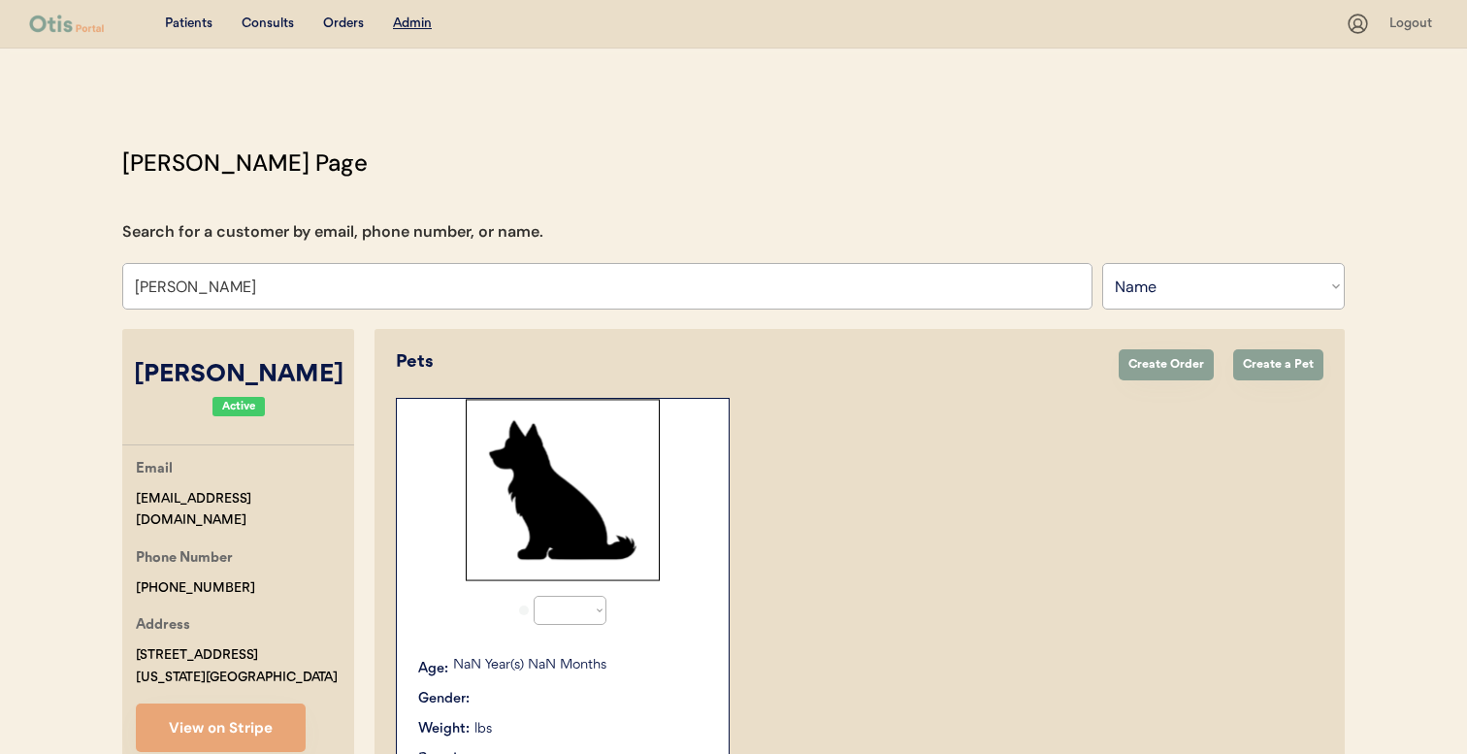
select select "true"
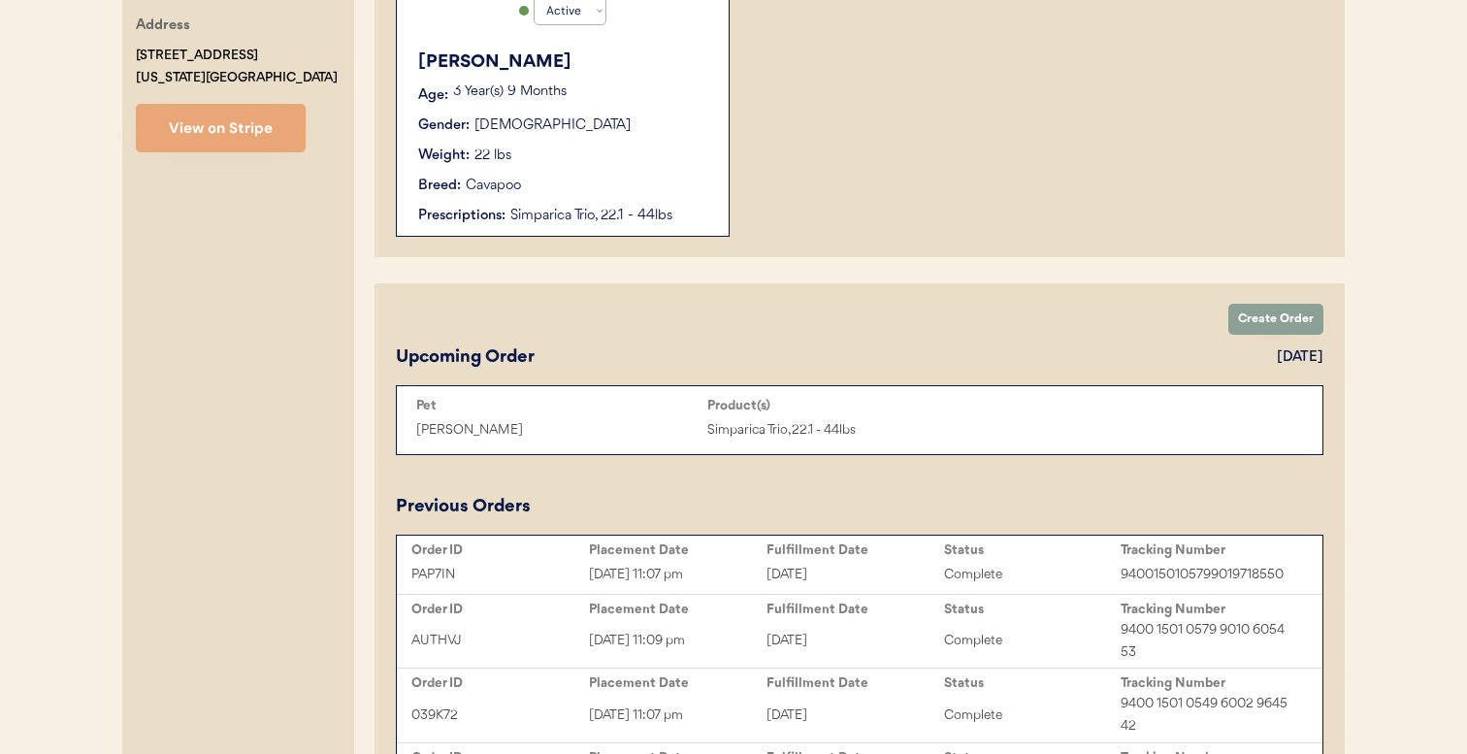
scroll to position [600, 0]
type input "[PERSON_NAME]"
click at [589, 550] on div "Placement Date" at bounding box center [678, 550] width 178 height 16
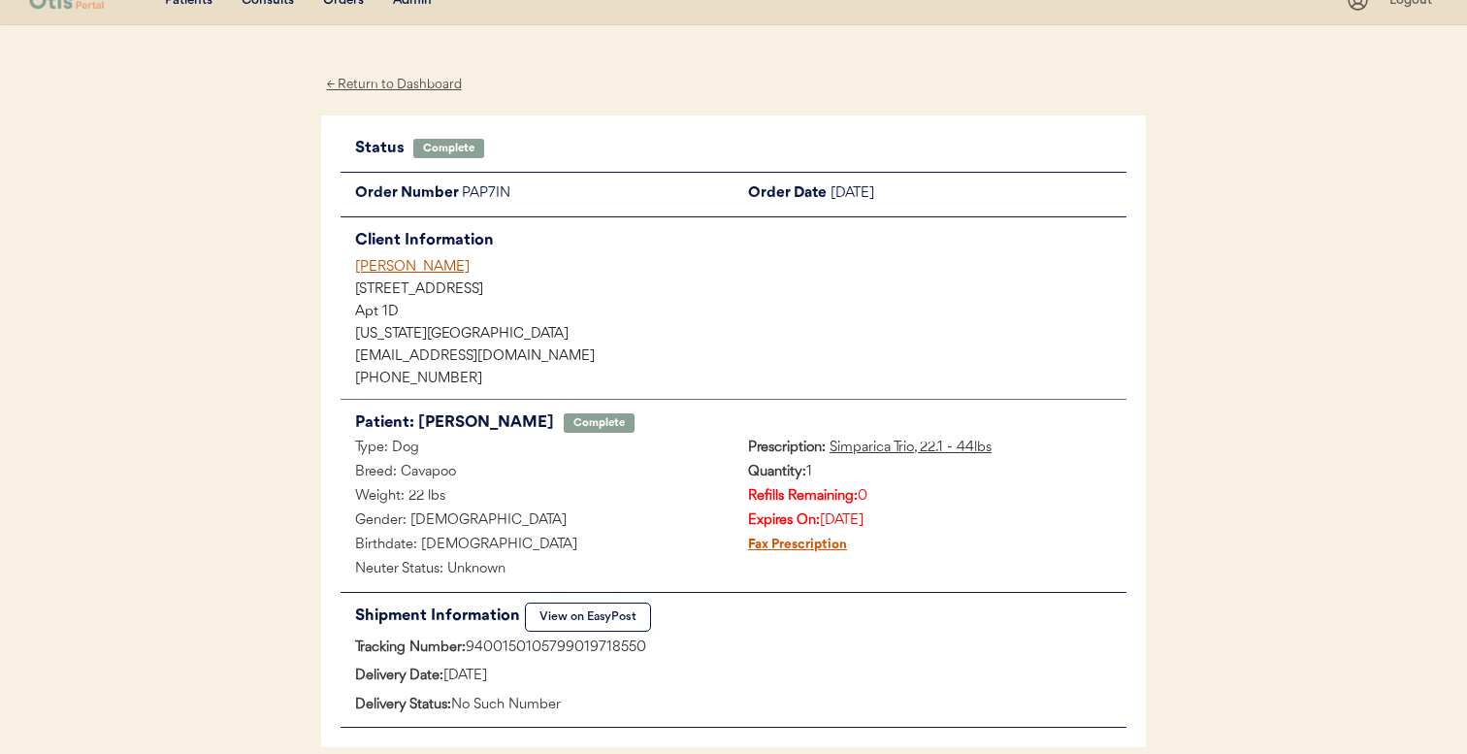
scroll to position [26, 0]
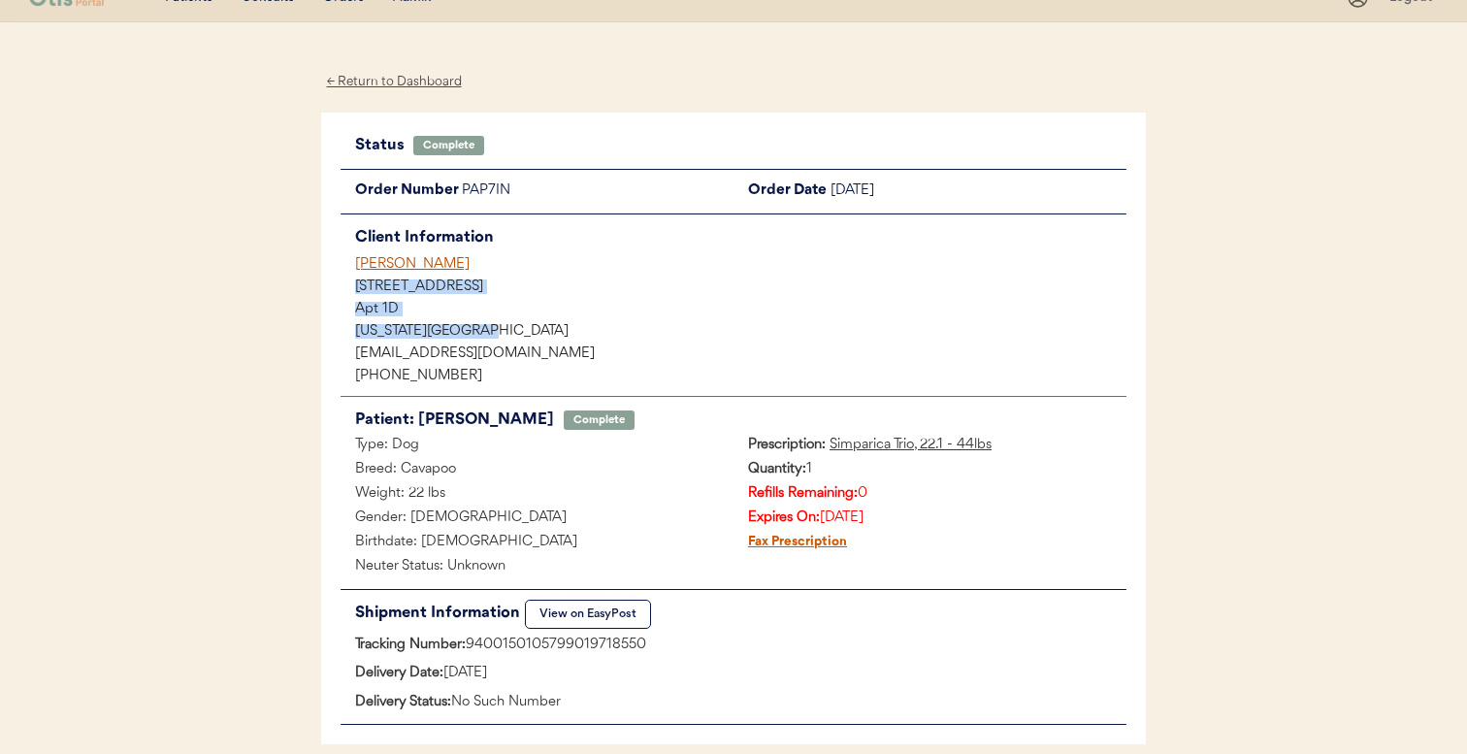
drag, startPoint x: 355, startPoint y: 287, endPoint x: 488, endPoint y: 327, distance: 138.7
click at [488, 327] on div "Client Information [PERSON_NAME] [STREET_ADDRESS][US_STATE] [EMAIL_ADDRESS][DOM…" at bounding box center [734, 305] width 786 height 162
copy div "[STREET_ADDRESS][US_STATE]"
click at [490, 646] on div "Tracking Number: 9400150105799019718550" at bounding box center [734, 646] width 786 height 24
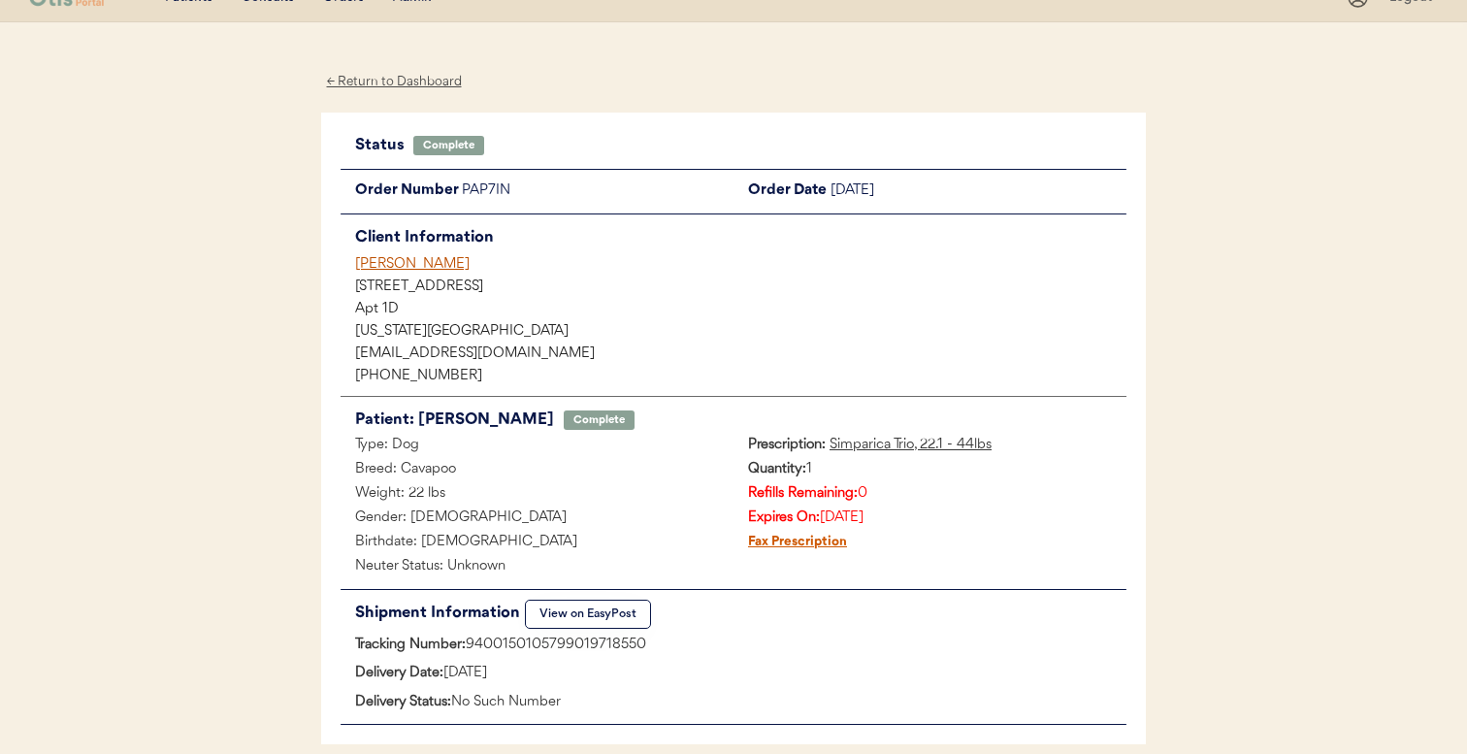
copy div "9400150105799019718550"
